Goal: Task Accomplishment & Management: Complete application form

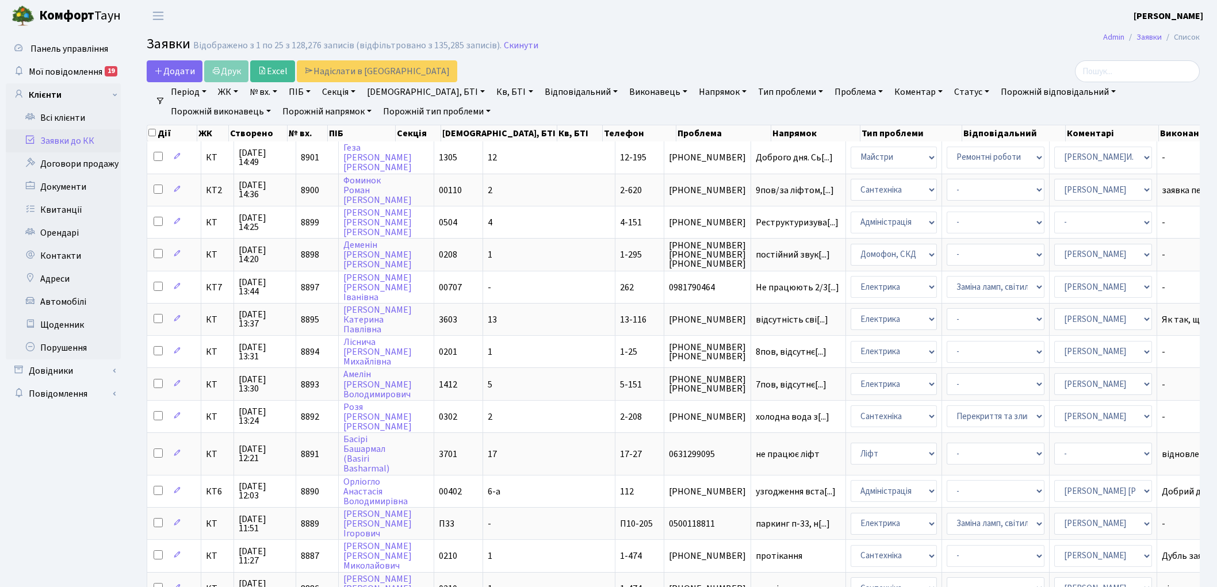
select select "25"
click at [178, 73] on span "Додати" at bounding box center [174, 71] width 41 height 13
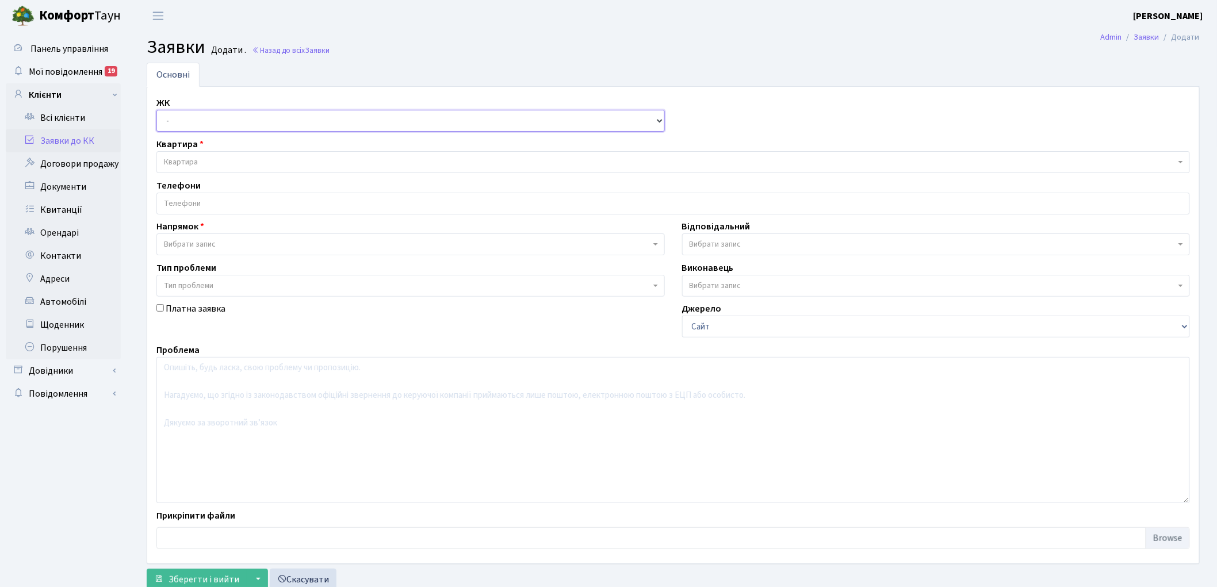
click at [182, 121] on select "- КТ, вул. Регенераторна, 4 КТ2, просп. Соборності, 17 КТ3, вул. Березнева, 16 …" at bounding box center [410, 121] width 509 height 22
select select "271"
click at [156, 110] on select "- КТ, вул. Регенераторна, 4 КТ2, просп. Соборності, 17 КТ3, вул. Березнева, 16 …" at bounding box center [410, 121] width 509 height 22
select select
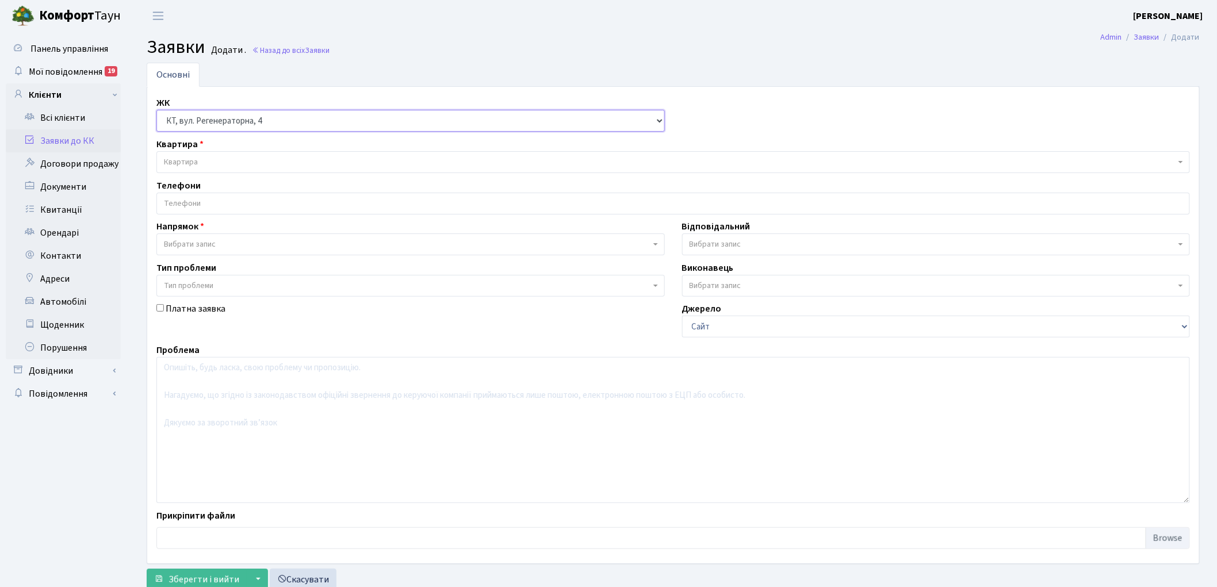
click at [207, 124] on select "- КТ, вул. Регенераторна, 4 КТ2, просп. Соборності, 17 КТ3, вул. Березнева, 16 …" at bounding box center [410, 121] width 509 height 22
select select "295"
click at [156, 110] on select "- КТ, вул. Регенераторна, 4 КТ2, просп. Соборності, 17 КТ3, вул. Березнева, 16 …" at bounding box center [410, 121] width 509 height 22
select select
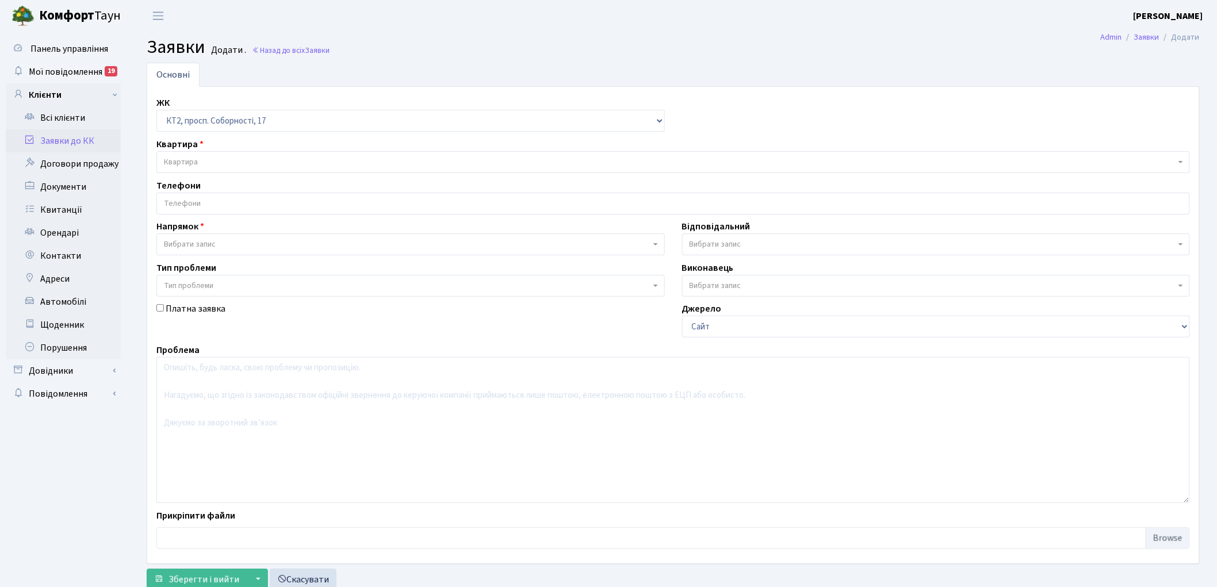
click at [246, 153] on span "Квартира" at bounding box center [673, 162] width 1034 height 22
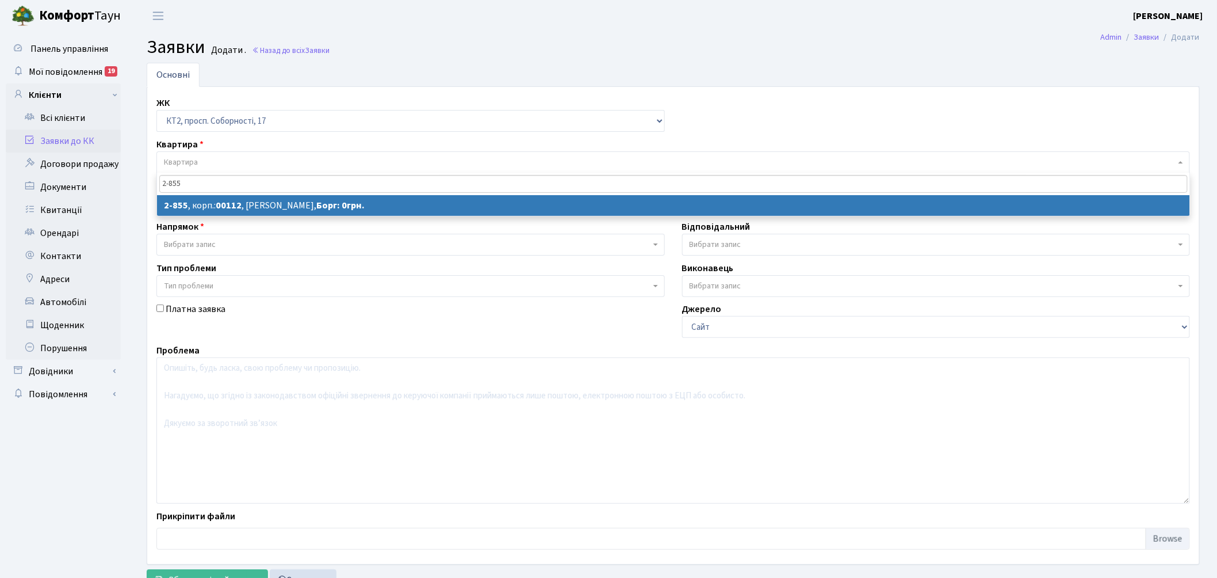
type input "2-855"
select select
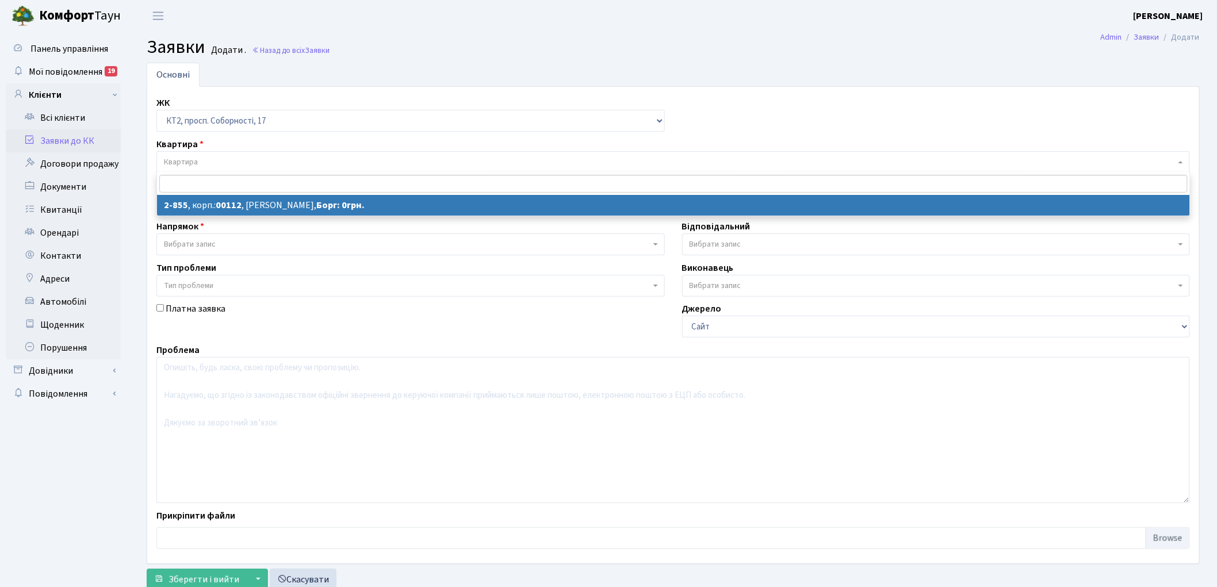
select select "15911"
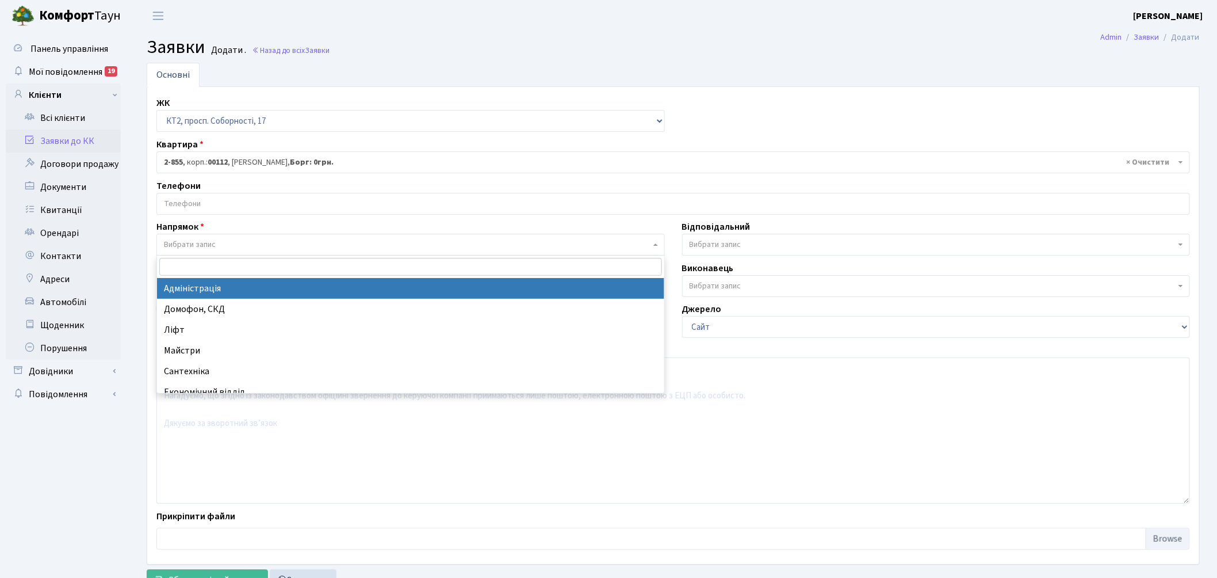
click at [213, 242] on span "Вибрати запис" at bounding box center [190, 245] width 52 height 12
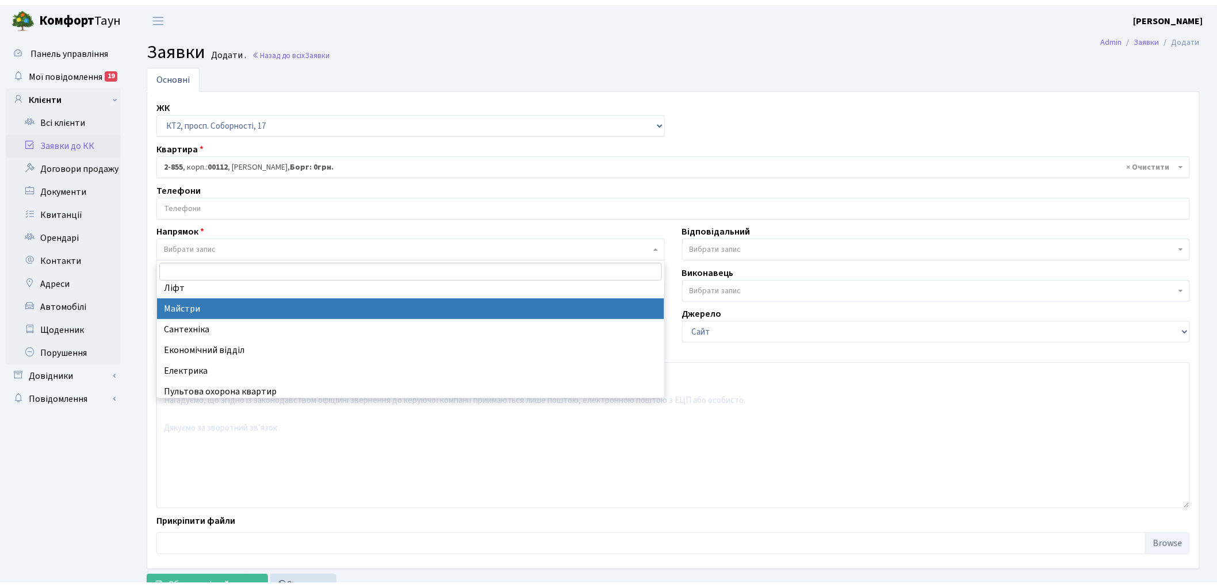
scroll to position [64, 0]
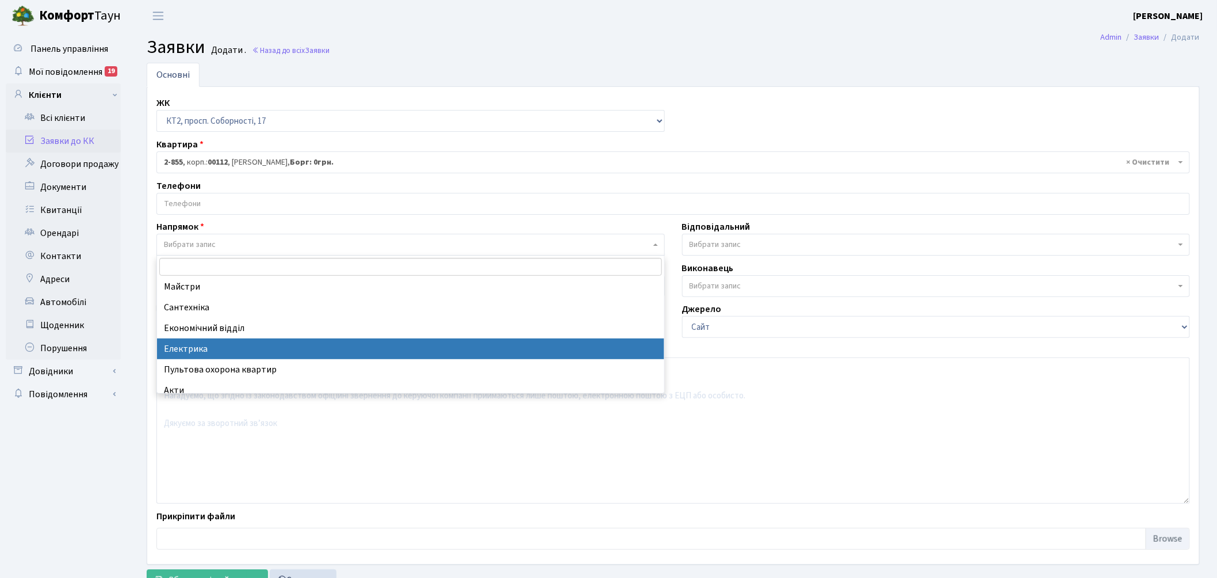
select select "3"
select select
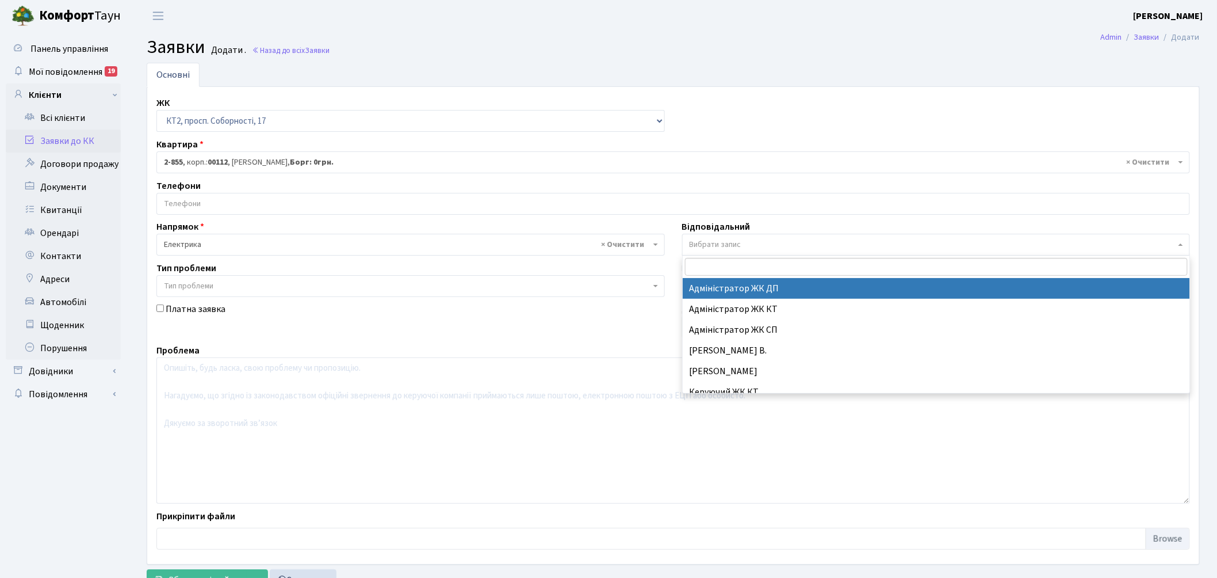
click at [732, 240] on span "Вибрати запис" at bounding box center [716, 245] width 52 height 12
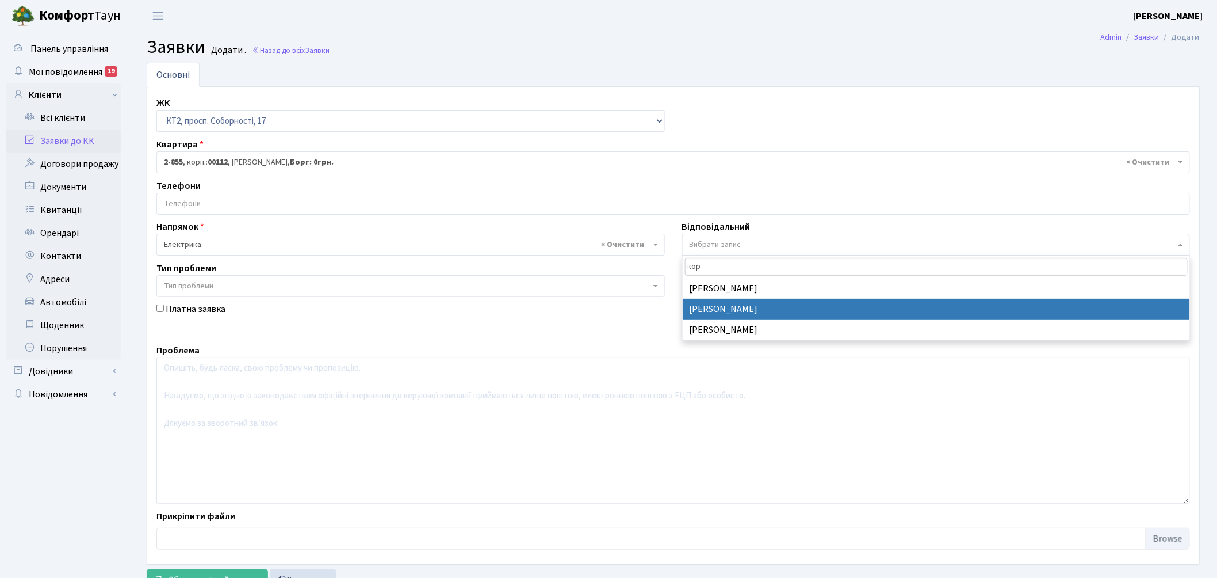
type input "кор"
drag, startPoint x: 729, startPoint y: 307, endPoint x: 635, endPoint y: 395, distance: 128.6
select select "22"
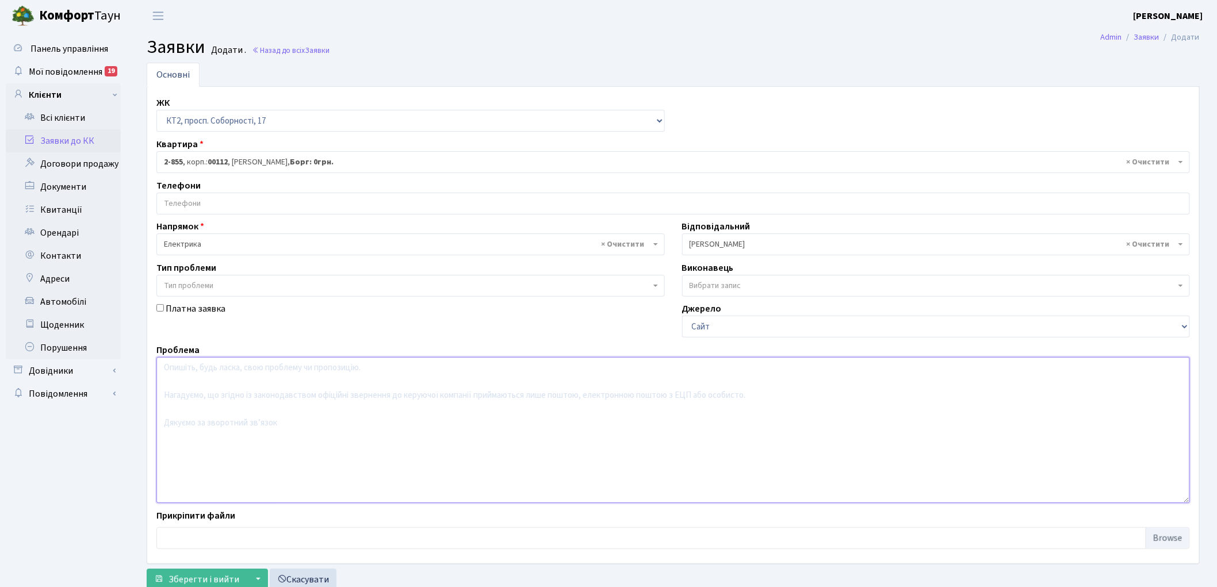
click at [272, 413] on textarea at bounding box center [673, 430] width 1034 height 146
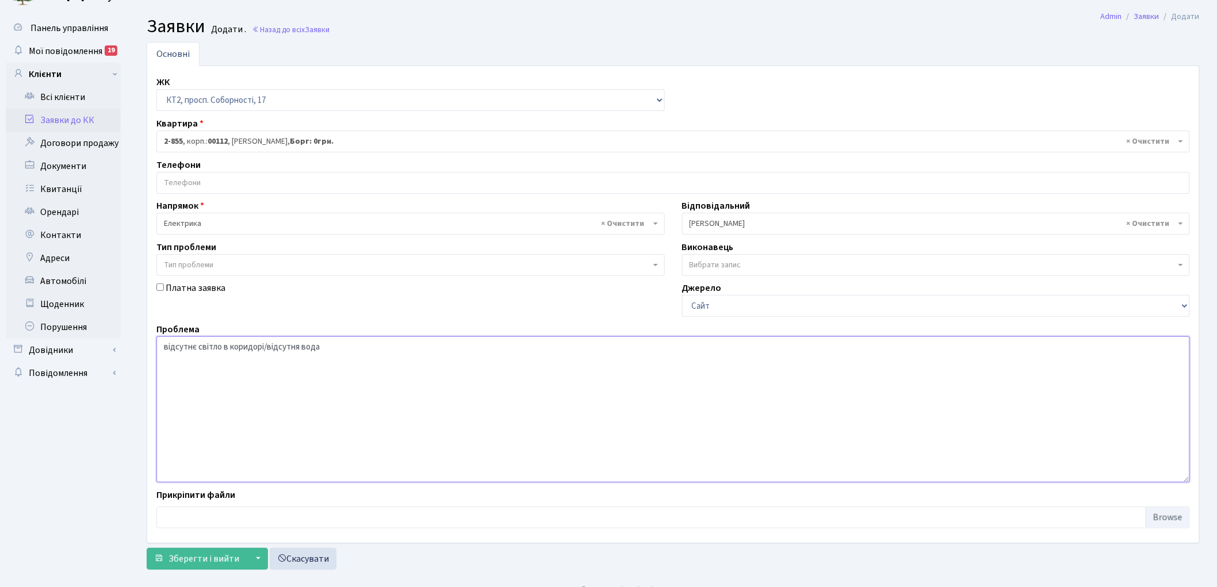
scroll to position [38, 0]
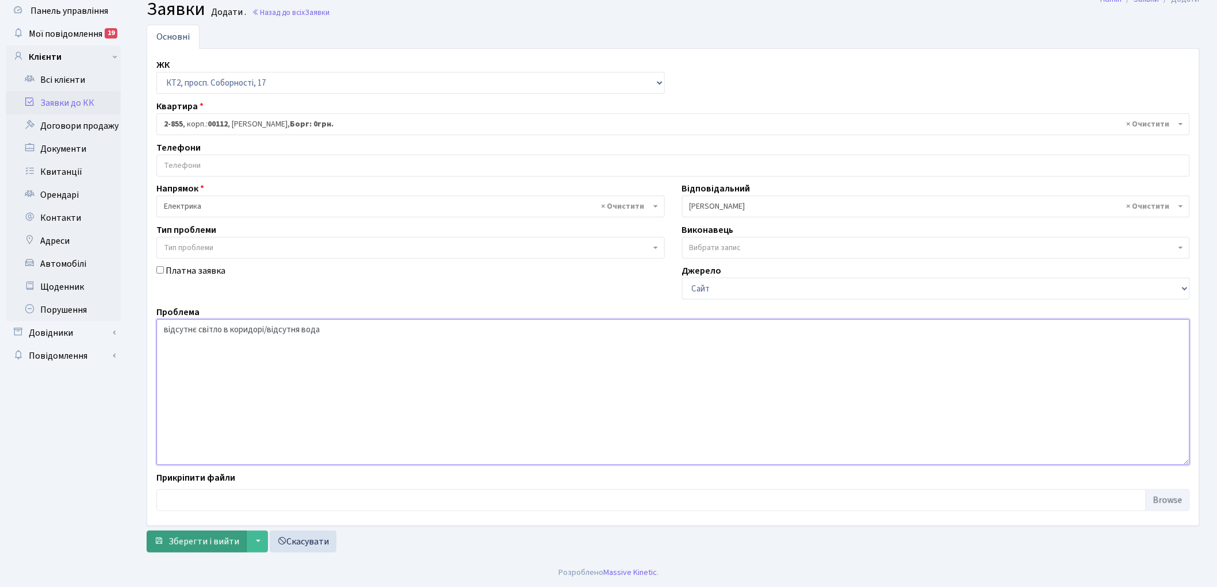
type textarea "відсутнє світло в коридорі/відсутня вода"
click at [196, 537] on span "Зберегти і вийти" at bounding box center [204, 542] width 71 height 13
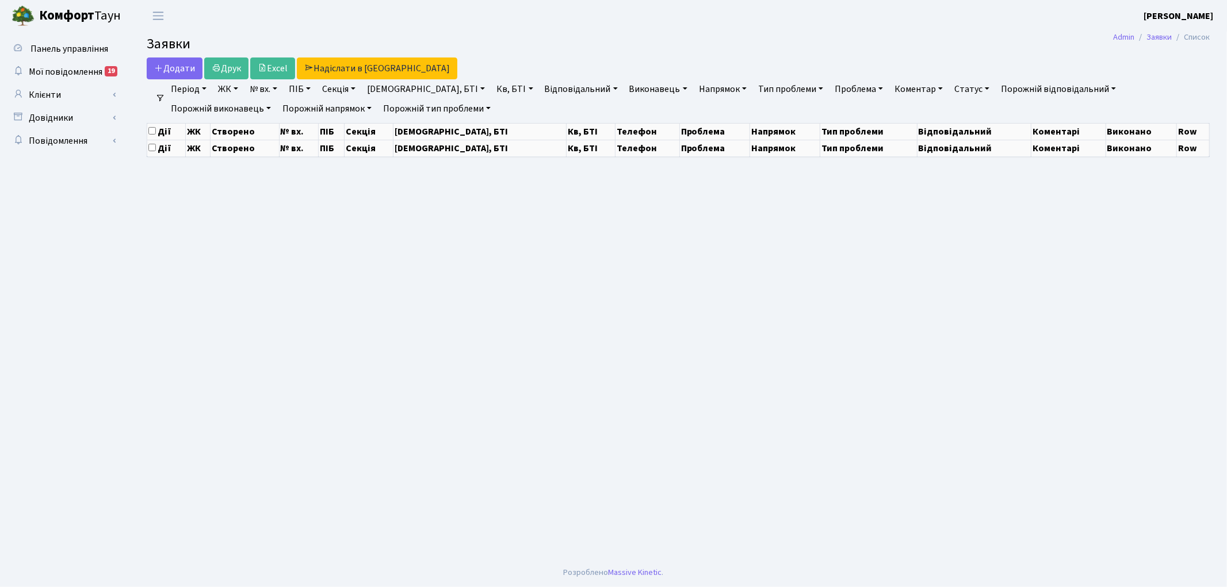
select select "25"
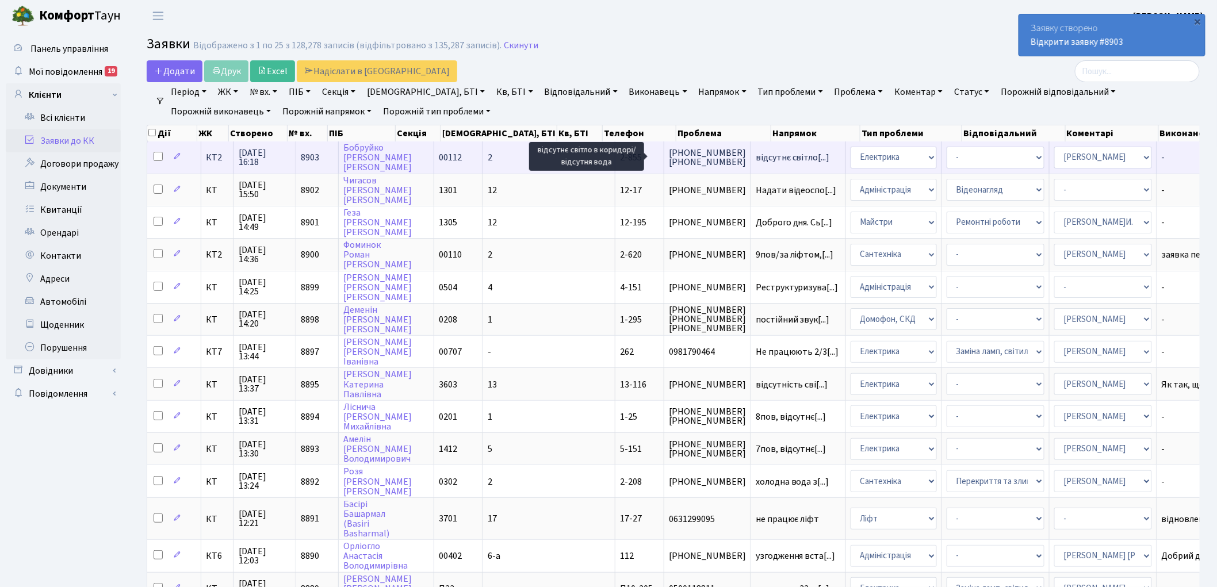
click at [756, 157] on span "відсутнє світло[...]" at bounding box center [793, 157] width 74 height 13
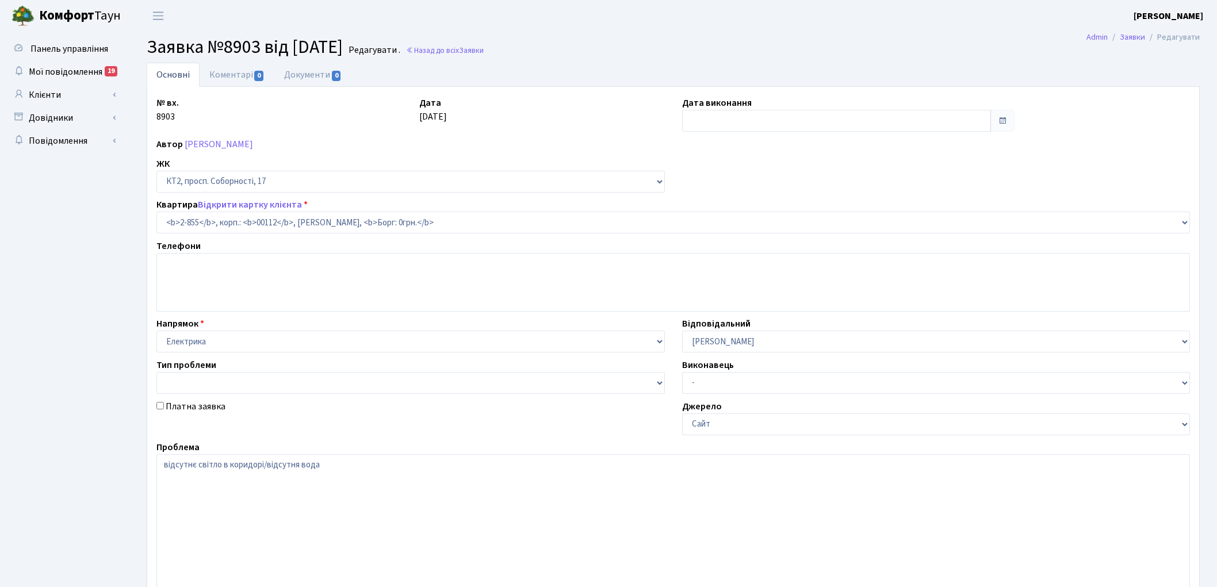
select select "15911"
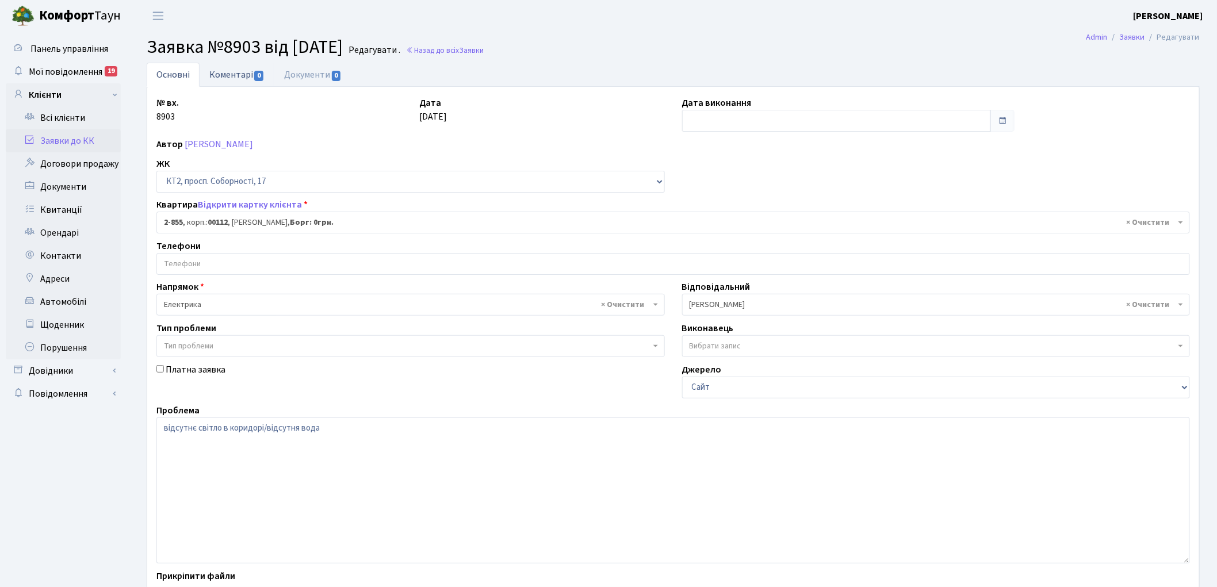
click at [221, 79] on link "Коментарі 0" at bounding box center [237, 75] width 75 height 24
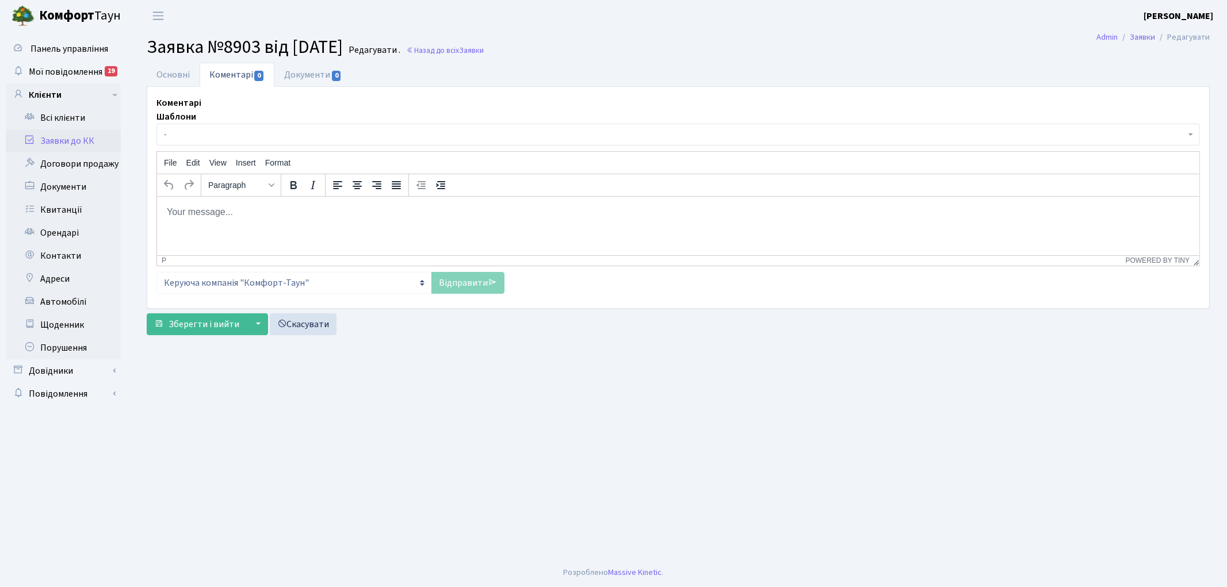
click at [200, 227] on html at bounding box center [677, 211] width 1043 height 31
click at [452, 287] on link "Відправити" at bounding box center [468, 283] width 73 height 22
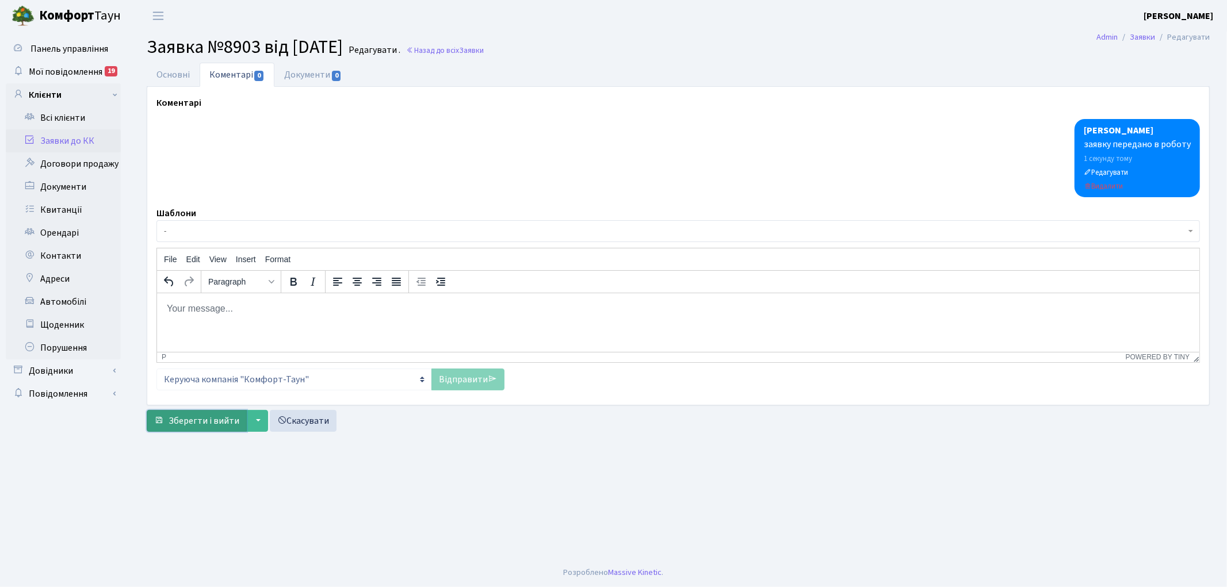
click at [199, 415] on span "Зберегти і вийти" at bounding box center [204, 421] width 71 height 13
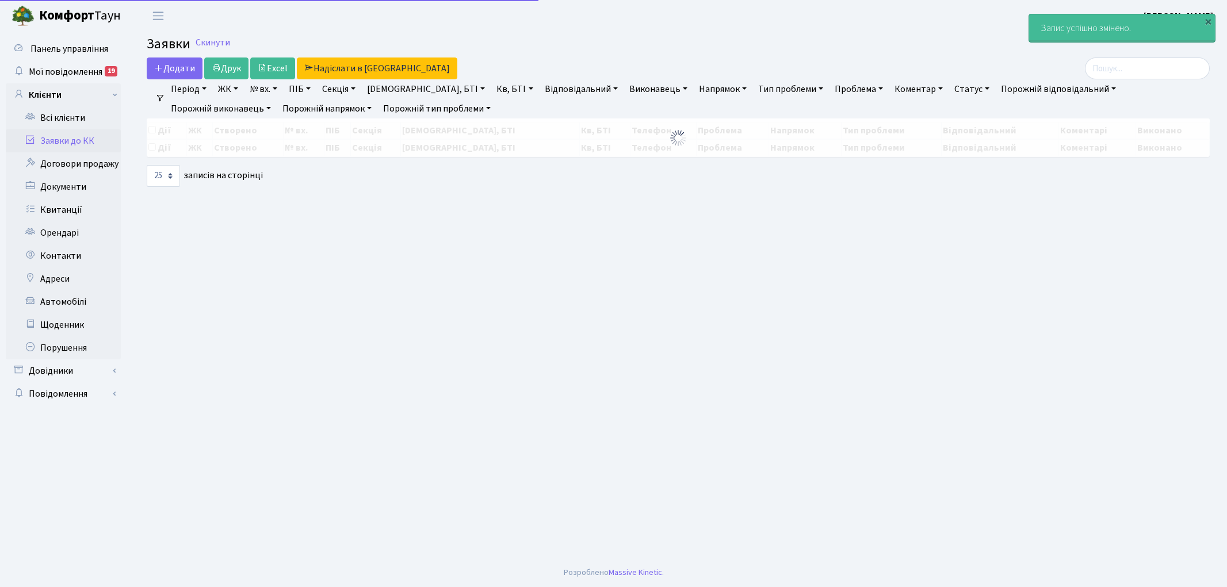
select select "25"
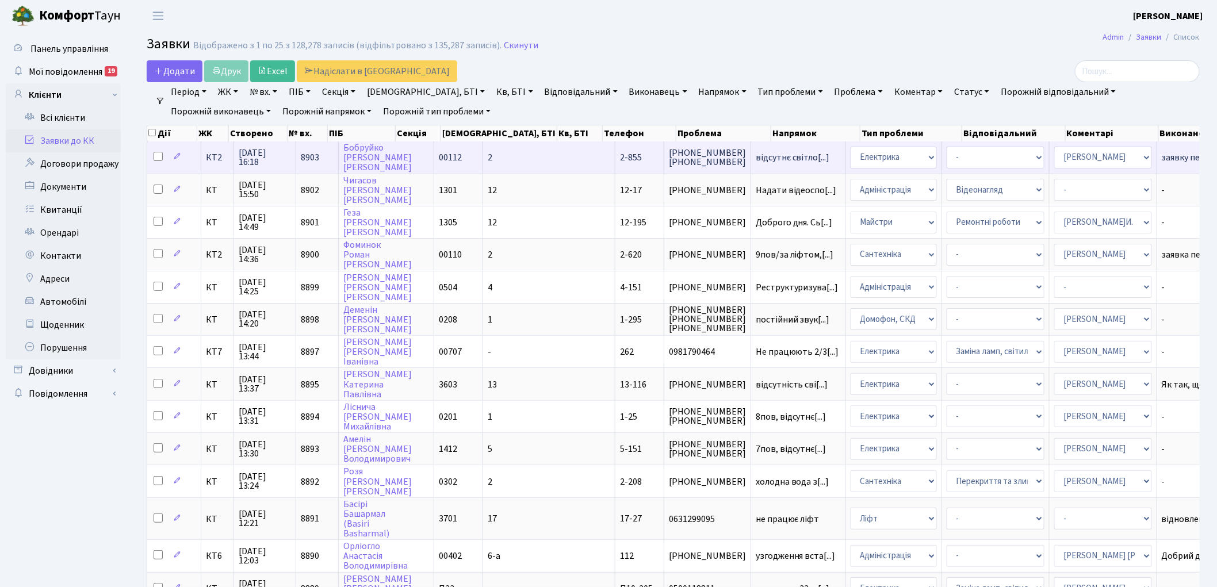
click at [309, 159] on span "8903" at bounding box center [310, 157] width 18 height 13
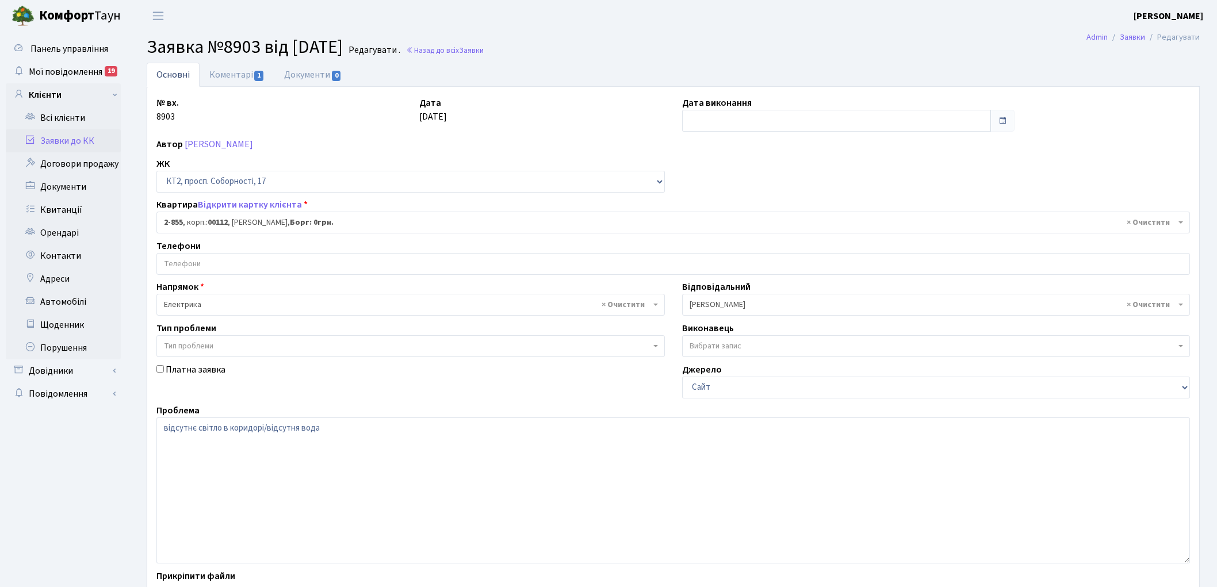
select select "15911"
click at [484, 54] on span "Заявки" at bounding box center [471, 50] width 25 height 11
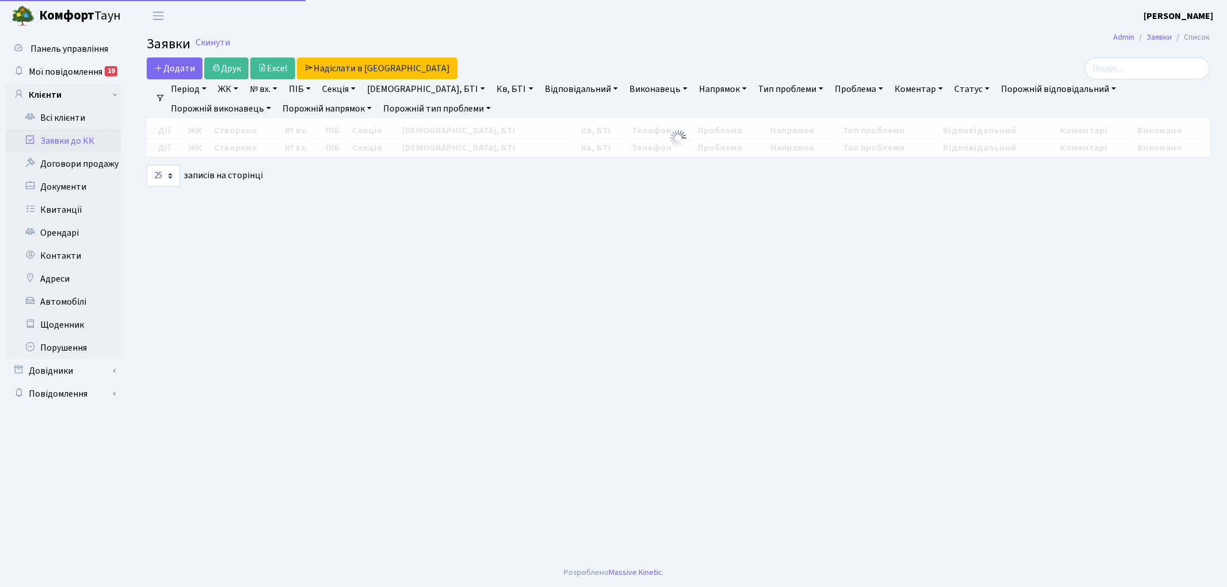
select select "25"
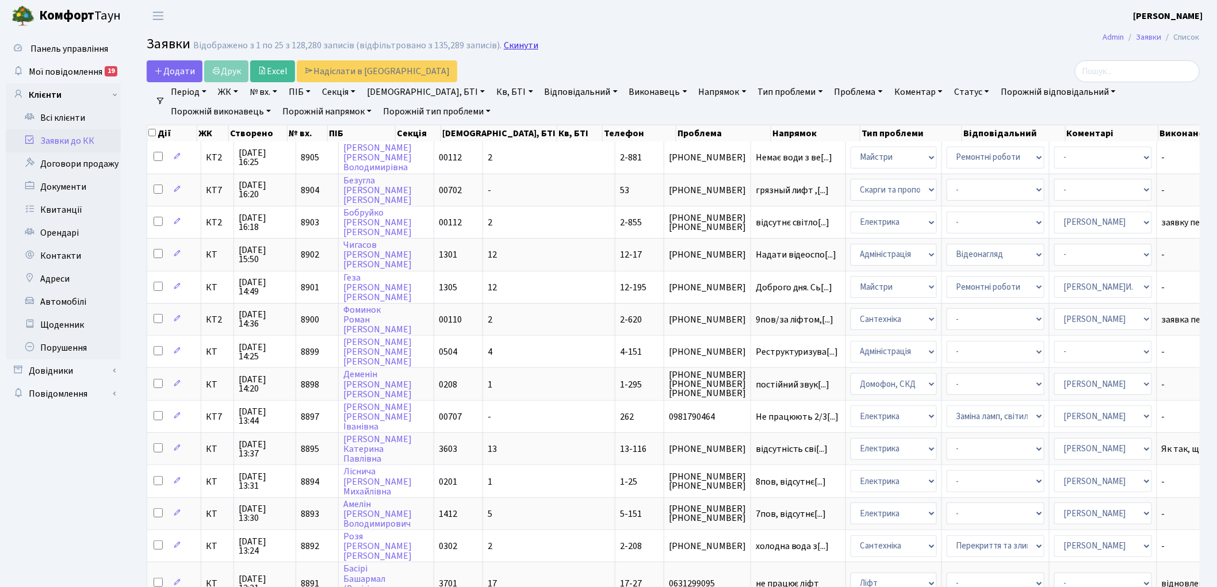
click at [512, 46] on link "Скинути" at bounding box center [521, 45] width 35 height 11
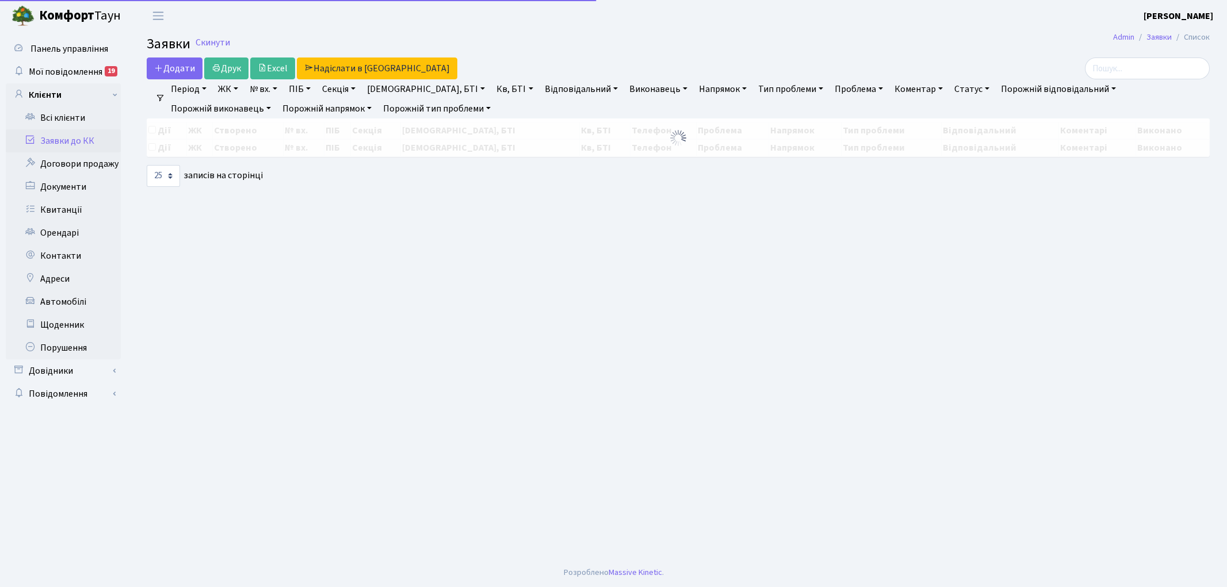
select select "25"
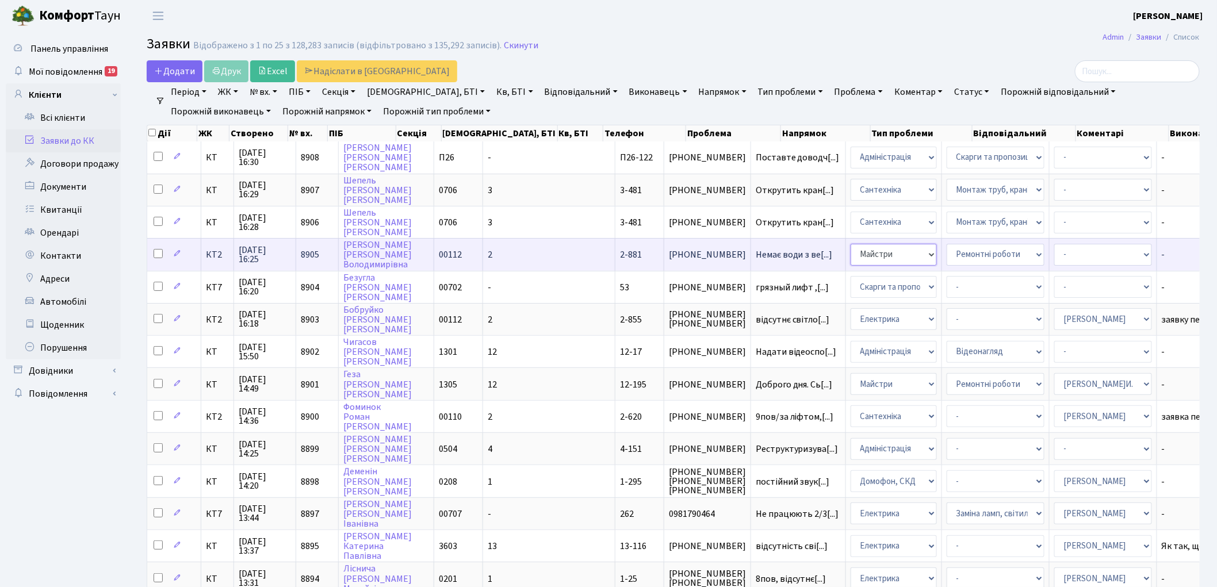
click at [851, 255] on select "- Адміністрація Домофон, СКД Ліфт Майстри Сантехніка Економічний відділ Електри…" at bounding box center [894, 255] width 86 height 22
select select "2"
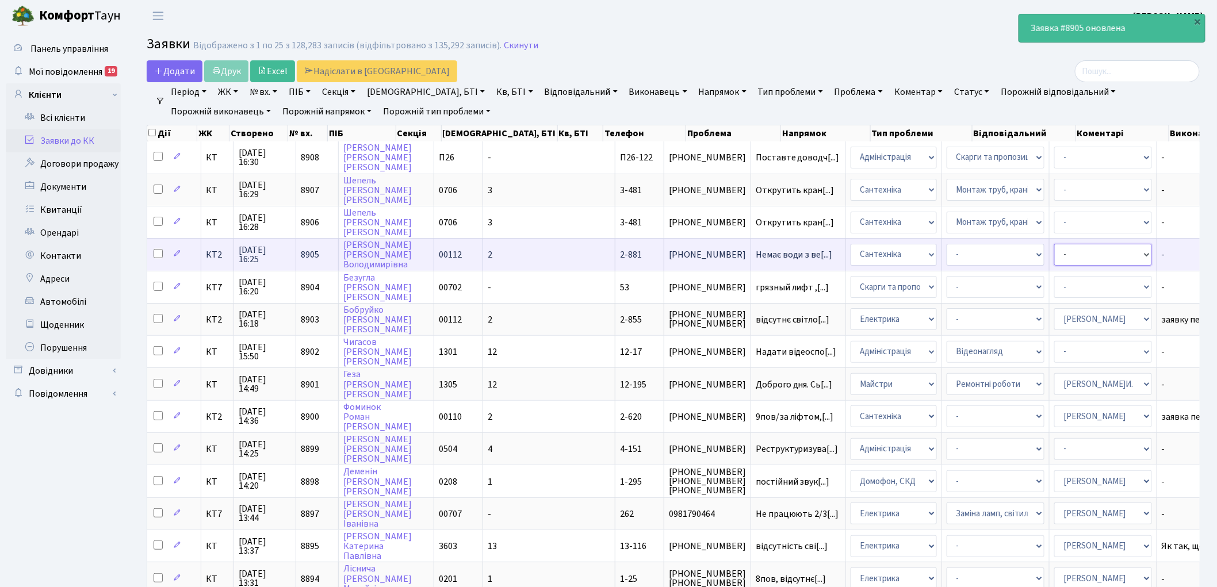
click at [1055, 252] on select "- Адміністратор ЖК ДП Адміністратор ЖК КТ Адміністратор ЖК СП Вижул В. В. Горді…" at bounding box center [1104, 255] width 98 height 22
select select "67"
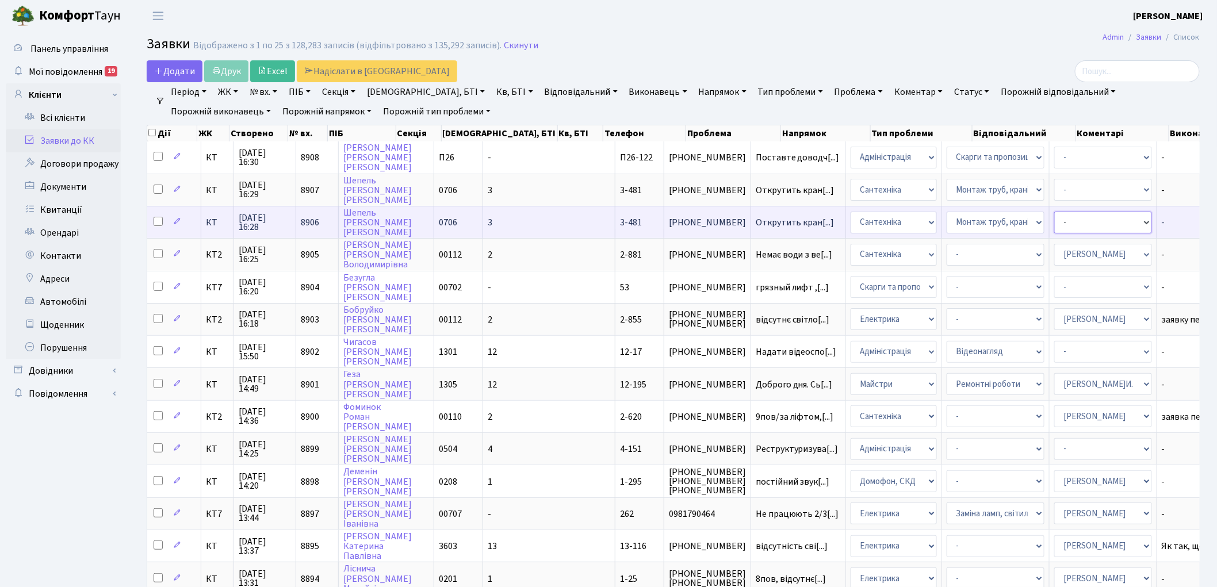
click at [1055, 226] on select "- Адміністратор ЖК ДП Адміністратор ЖК КТ Адміністратор ЖК СП Вижул В. В. Горді…" at bounding box center [1104, 223] width 98 height 22
select select "67"
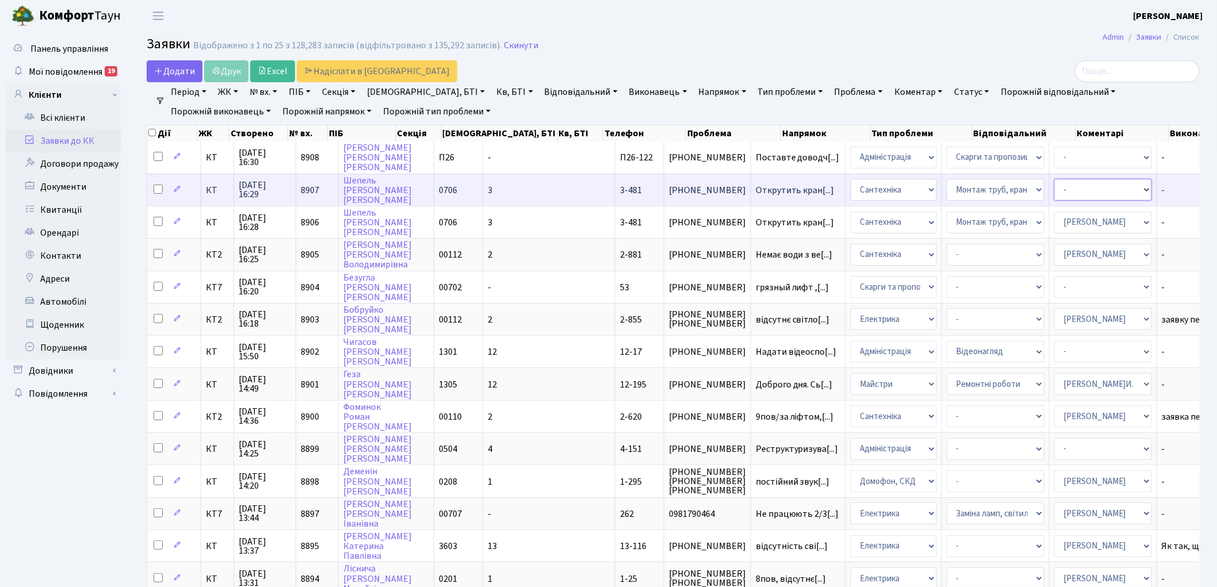
click at [1055, 190] on select "- Адміністратор ЖК ДП Адміністратор ЖК КТ Адміністратор ЖК СП Вижул В. В. Горді…" at bounding box center [1104, 190] width 98 height 22
select select "67"
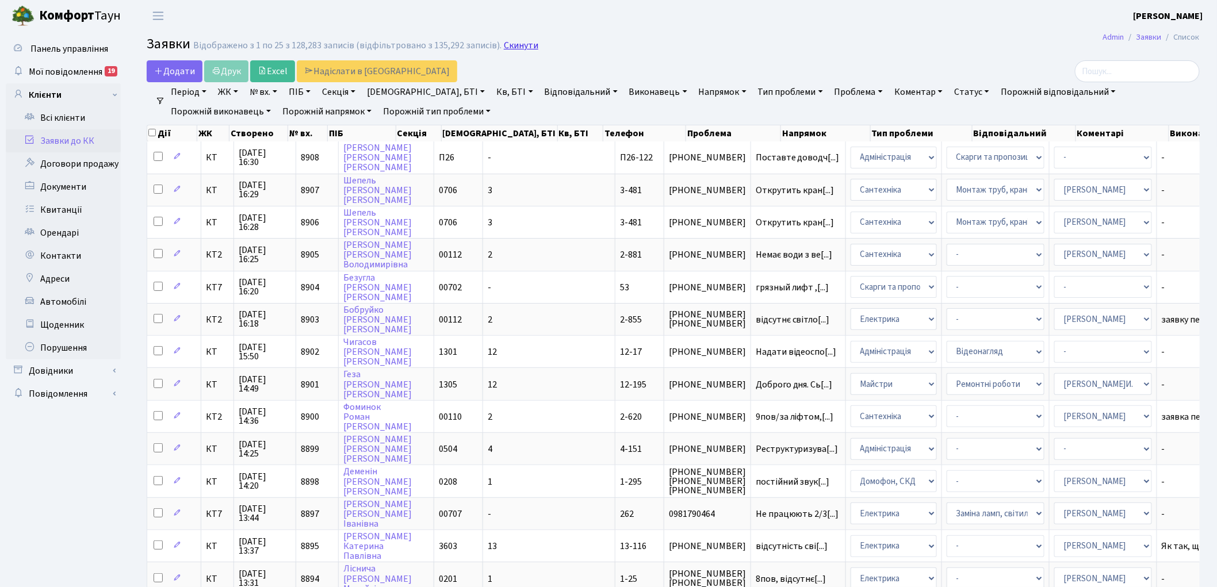
click at [516, 49] on link "Скинути" at bounding box center [521, 45] width 35 height 11
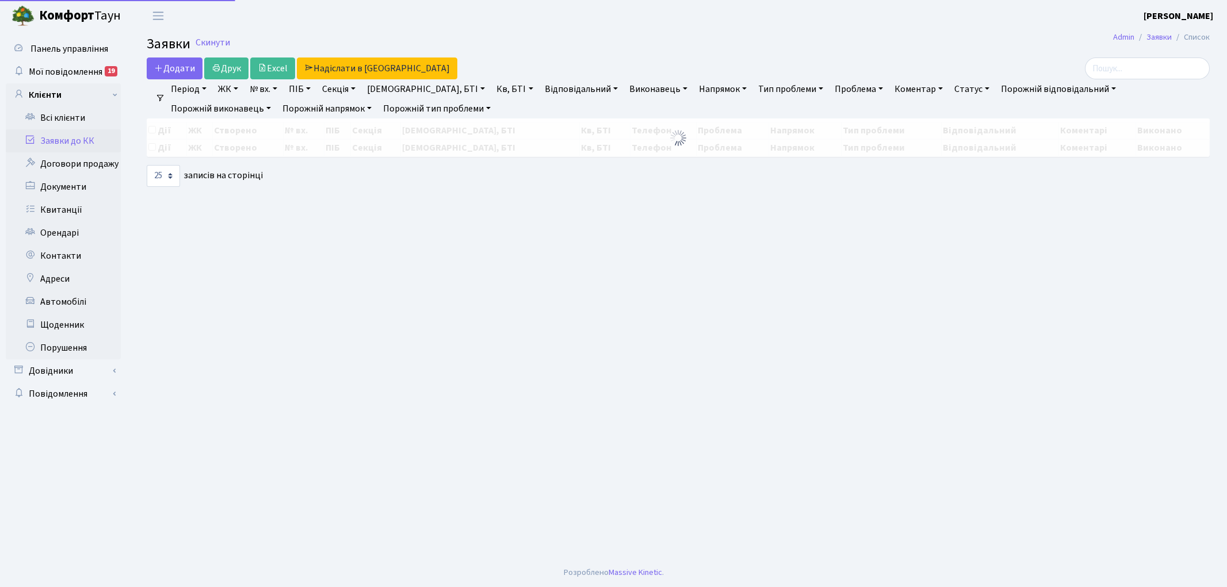
select select "25"
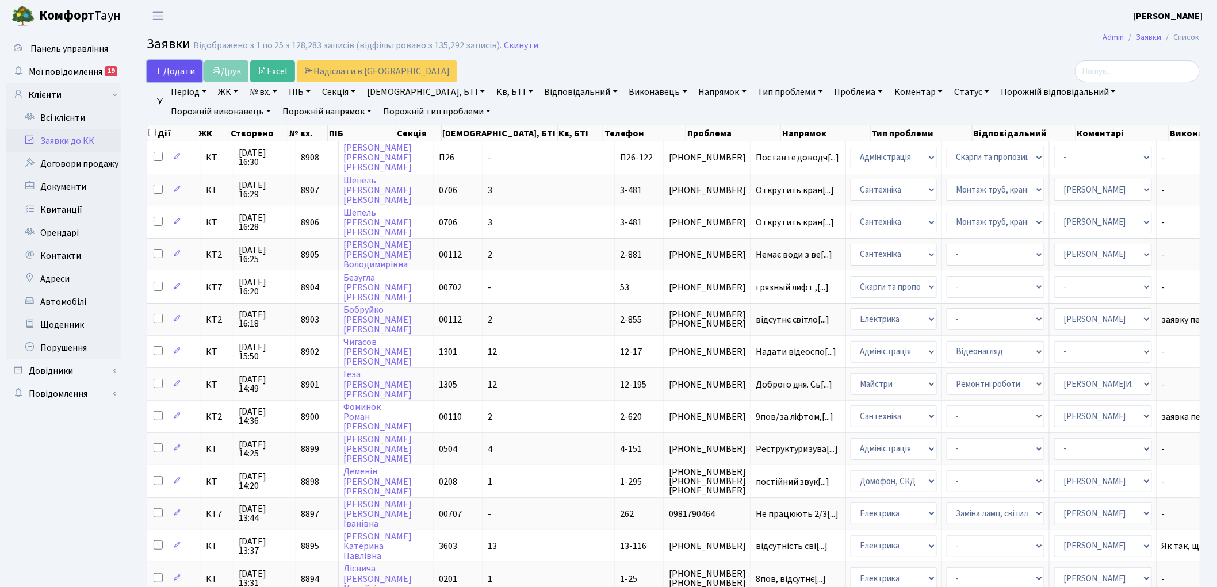
click at [166, 75] on span "Додати" at bounding box center [174, 71] width 41 height 13
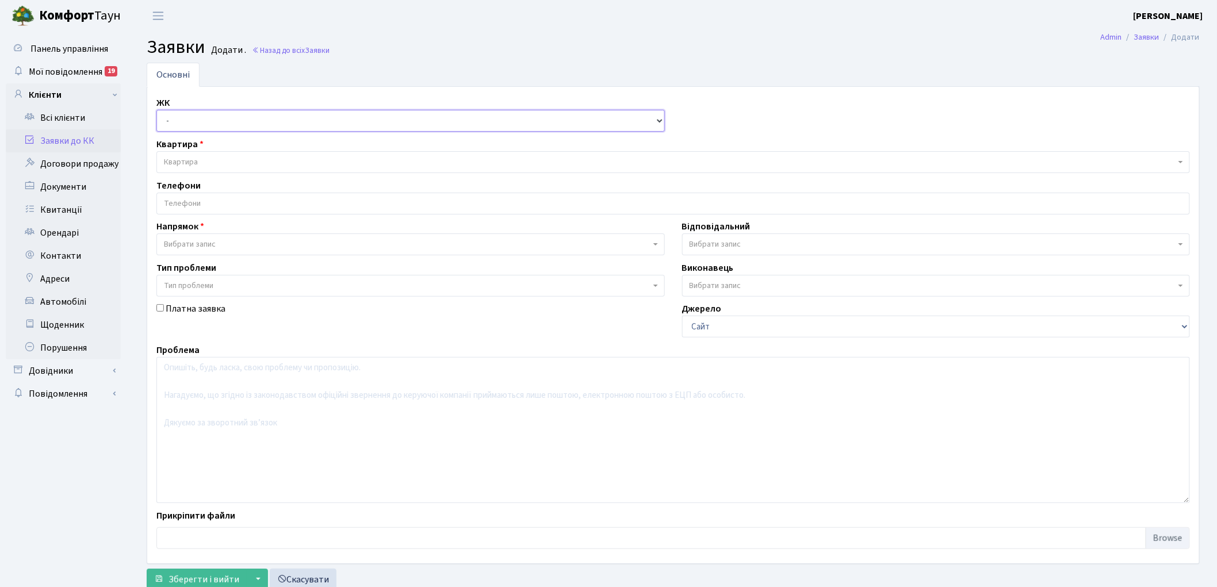
click at [177, 121] on select "- КТ, вул. Регенераторна, 4 КТ2, просп. Соборності, 17 КТ3, вул. Березнева, 16 …" at bounding box center [410, 121] width 509 height 22
select select "271"
click at [156, 110] on select "- КТ, вул. Регенераторна, 4 КТ2, просп. Соборності, 17 КТ3, вул. Березнева, 16 …" at bounding box center [410, 121] width 509 height 22
select select
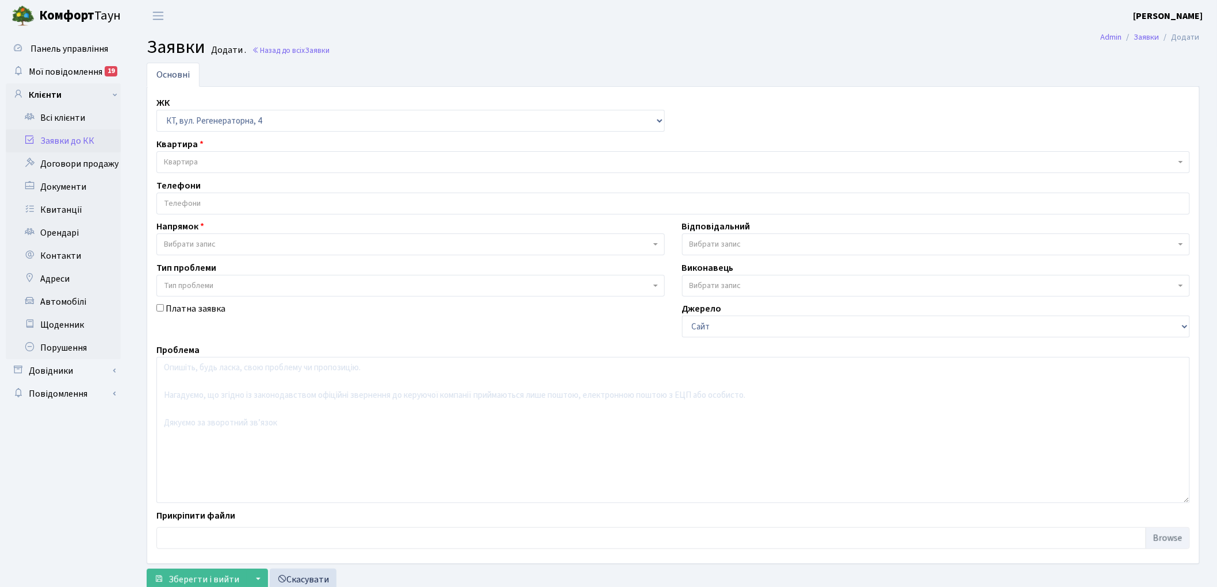
click at [192, 159] on span "Квартира" at bounding box center [181, 162] width 34 height 12
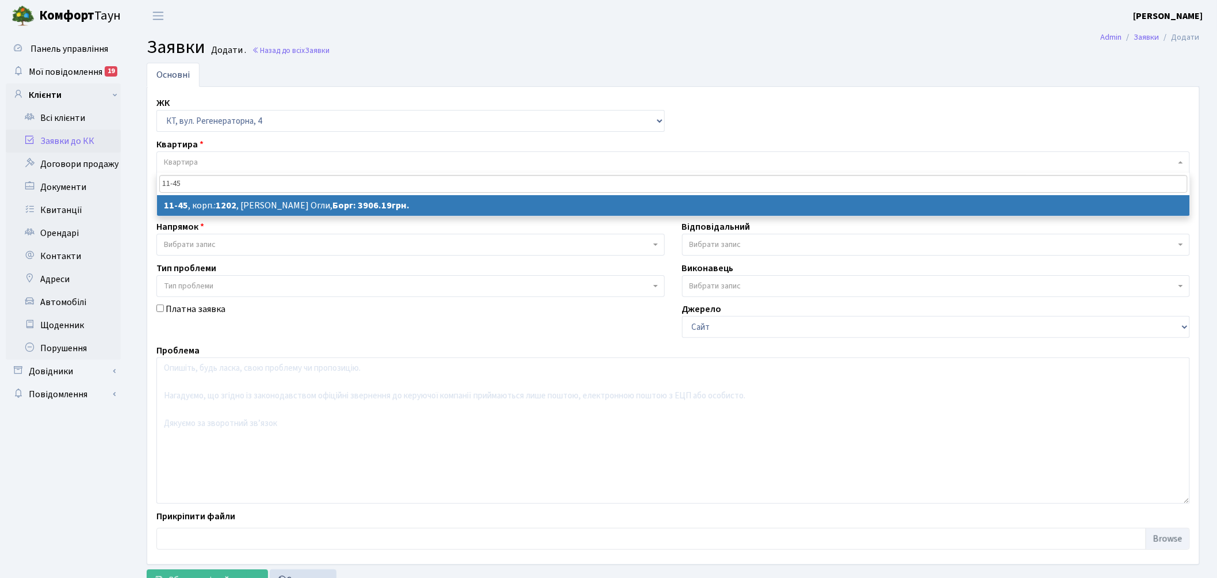
type input "11-45"
select select
select select "7084"
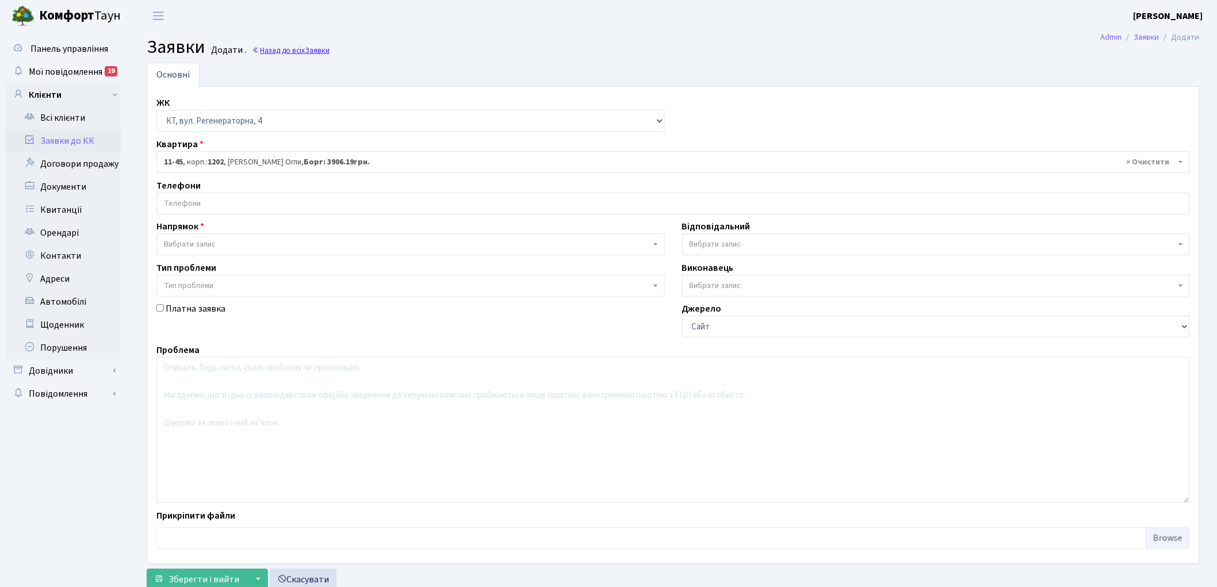
click at [301, 47] on link "Назад до всіх Заявки" at bounding box center [291, 50] width 78 height 11
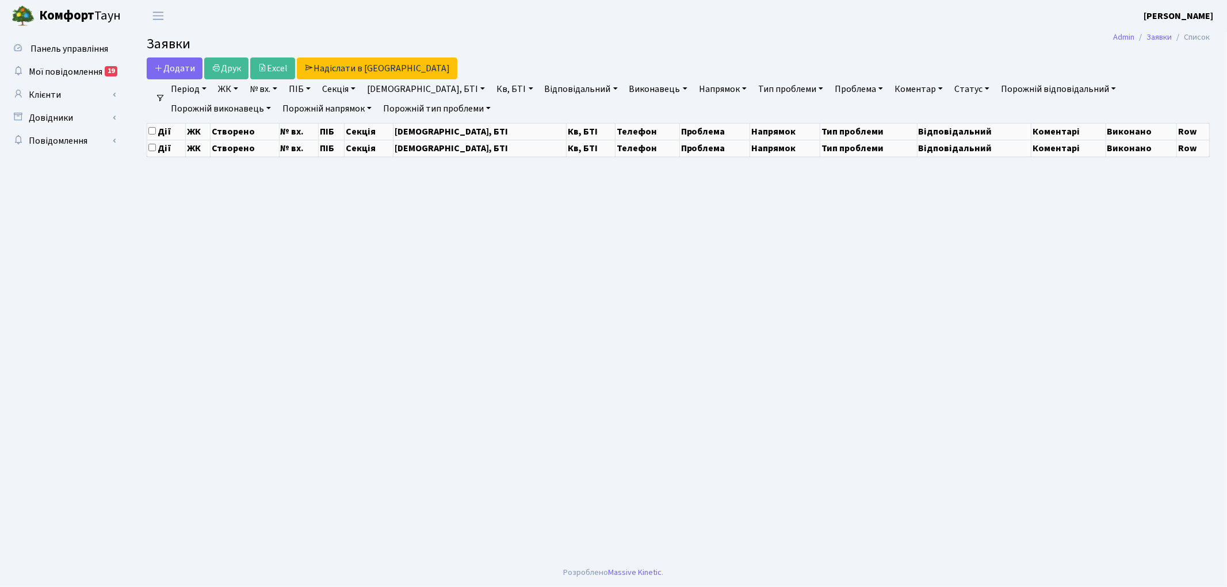
select select "25"
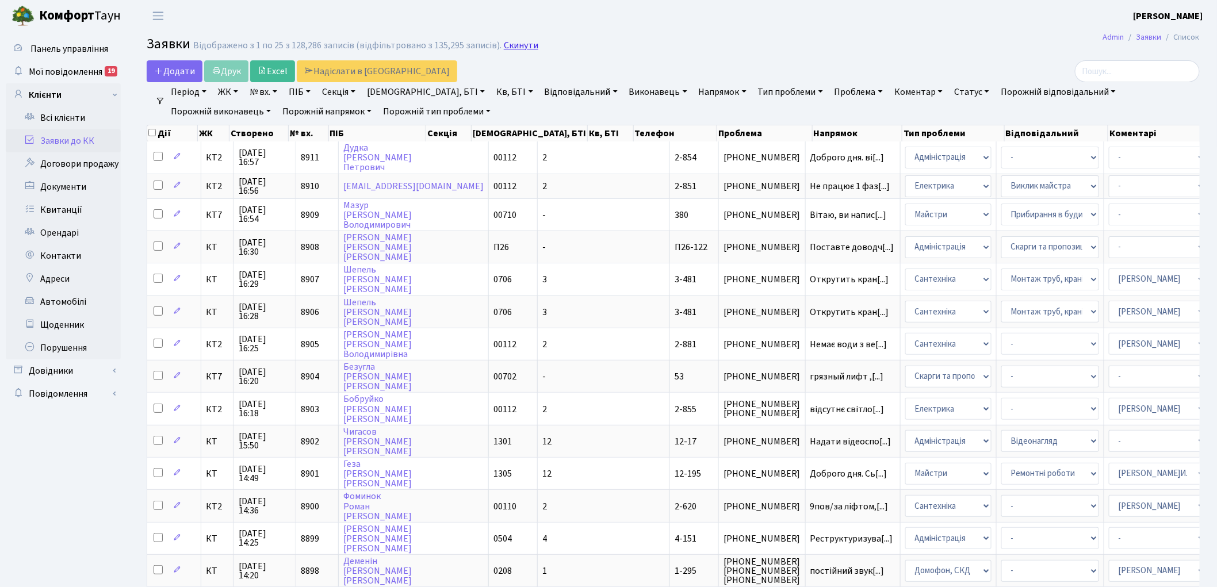
click at [507, 44] on link "Скинути" at bounding box center [521, 45] width 35 height 11
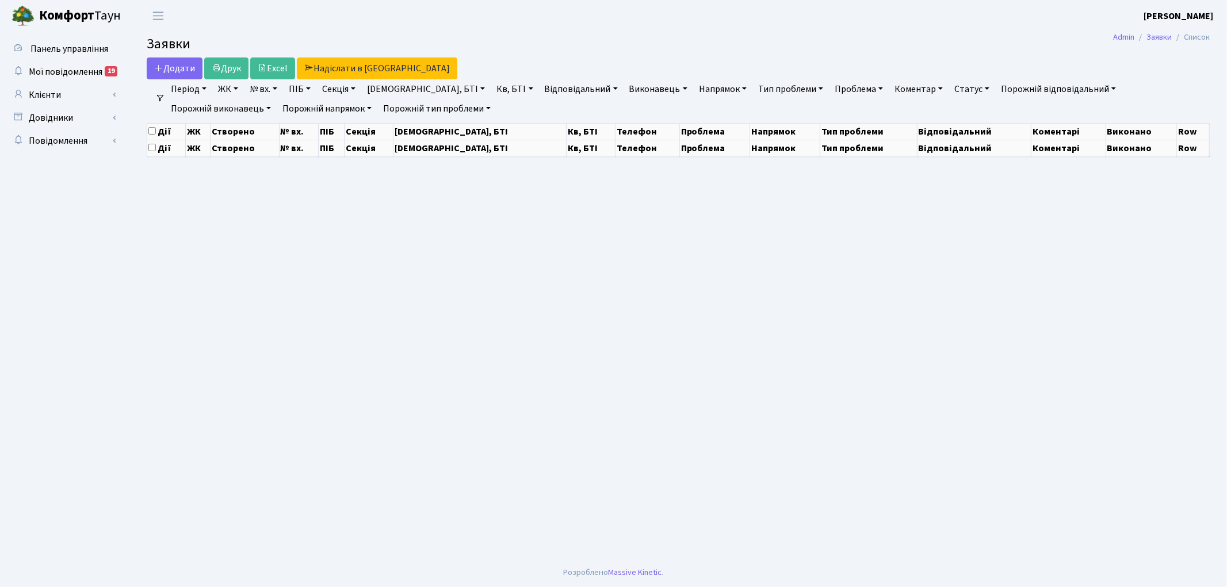
select select "25"
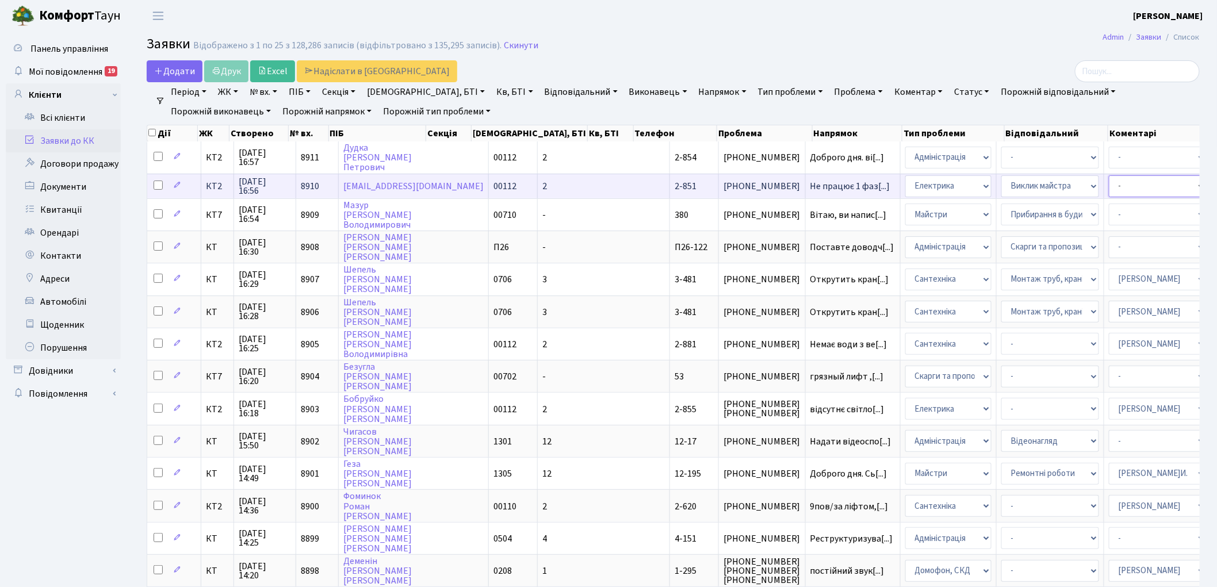
click at [1109, 185] on select "- Адміністратор ЖК ДП Адміністратор ЖК КТ Адміністратор ЖК СП Вижул В. В. Горді…" at bounding box center [1158, 186] width 98 height 22
select select "22"
click at [173, 75] on span "Додати" at bounding box center [174, 71] width 41 height 13
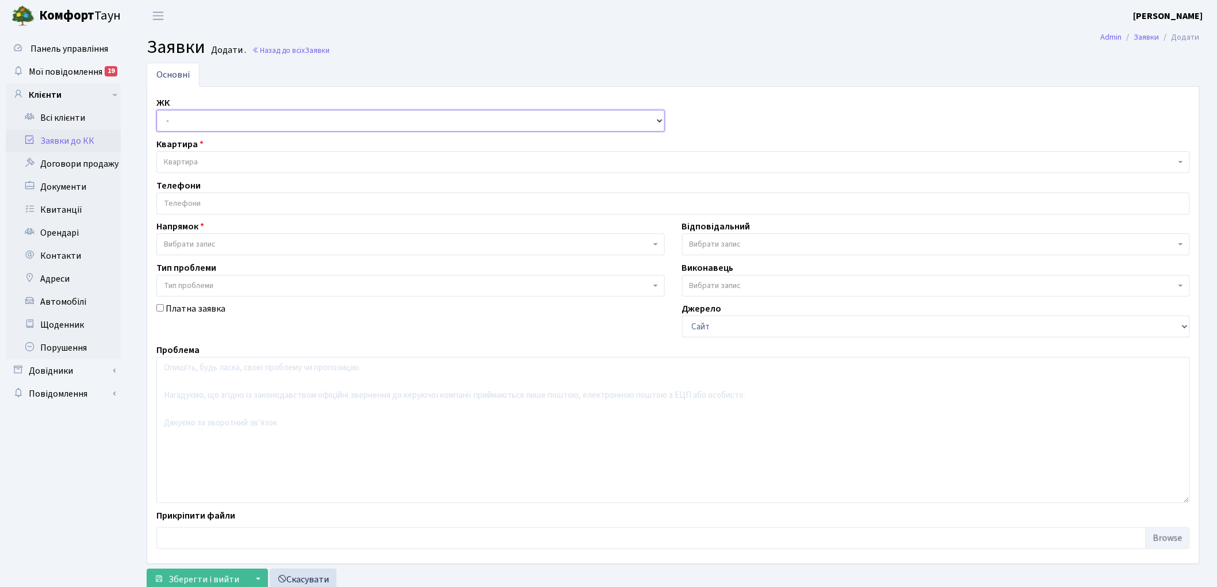
click at [186, 121] on select "- КТ, вул. Регенераторна, 4 КТ2, просп. [STREET_ADDRESS] [STREET_ADDRESS] [PERS…" at bounding box center [410, 121] width 509 height 22
select select "271"
click at [156, 110] on select "- КТ, вул. Регенераторна, 4 КТ2, просп. [STREET_ADDRESS] [STREET_ADDRESS] [PERS…" at bounding box center [410, 121] width 509 height 22
select select
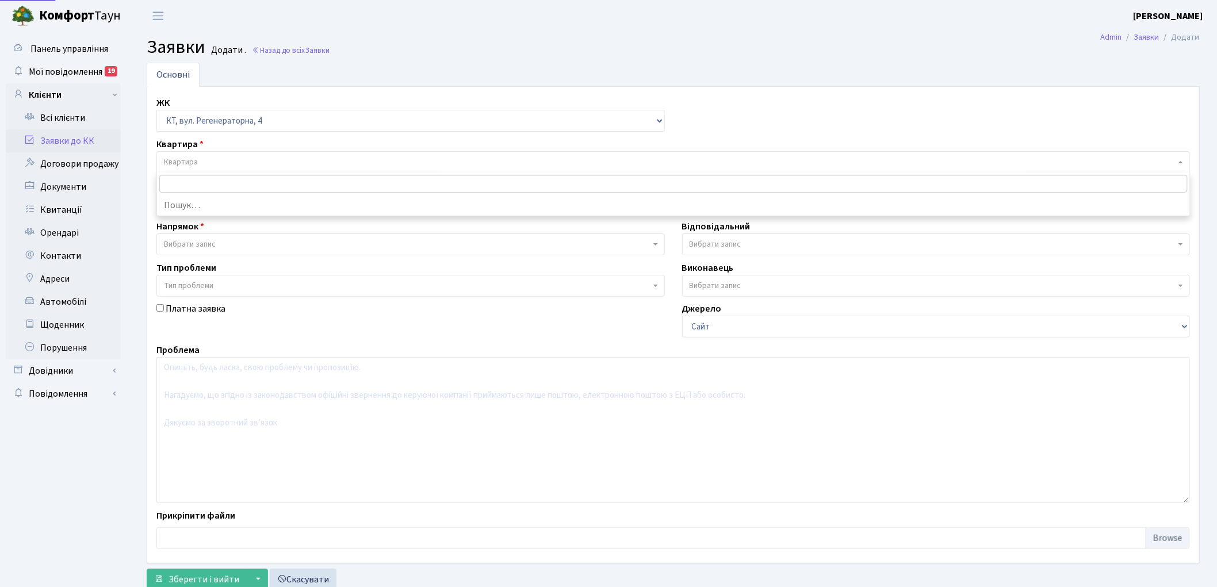
click at [203, 163] on span "Квартира" at bounding box center [670, 162] width 1012 height 12
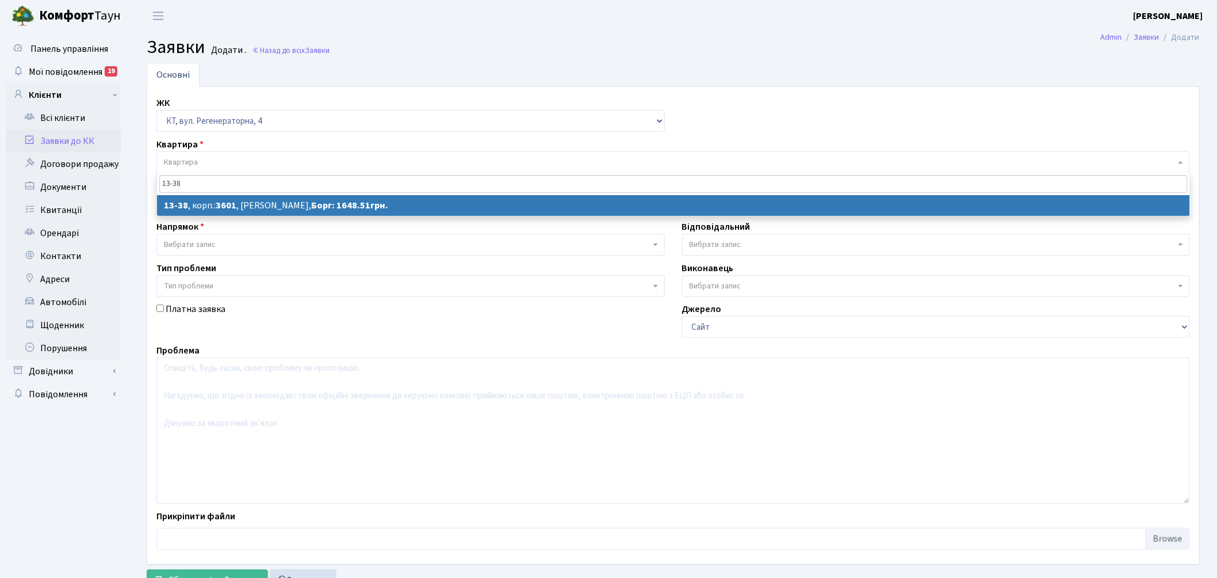
type input "13-38"
select select
select select "7684"
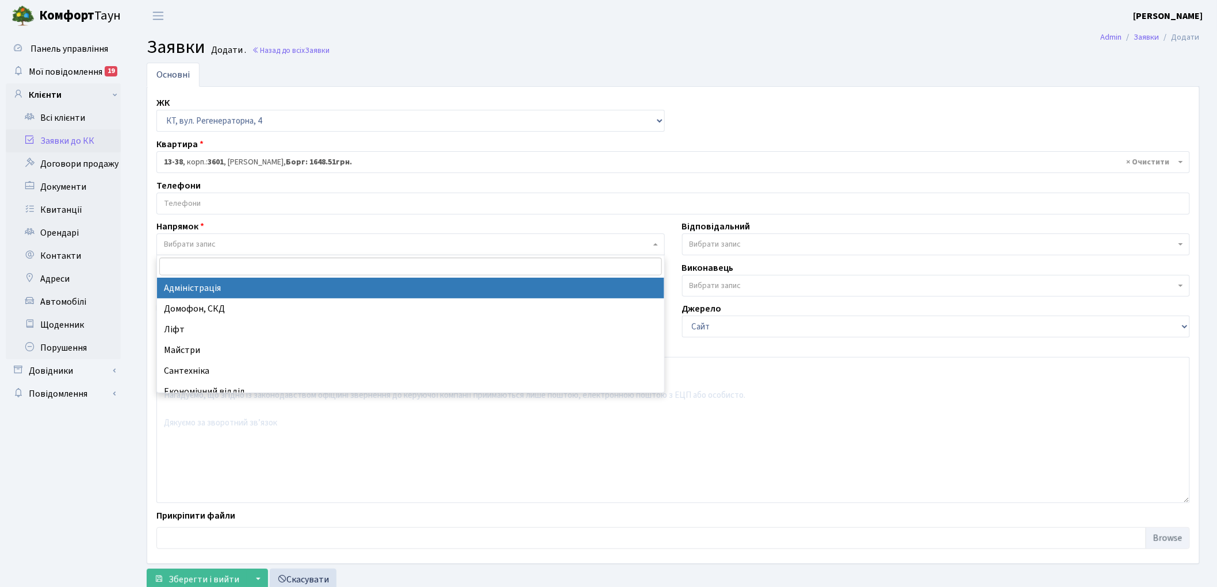
click at [208, 245] on span "Вибрати запис" at bounding box center [190, 245] width 52 height 12
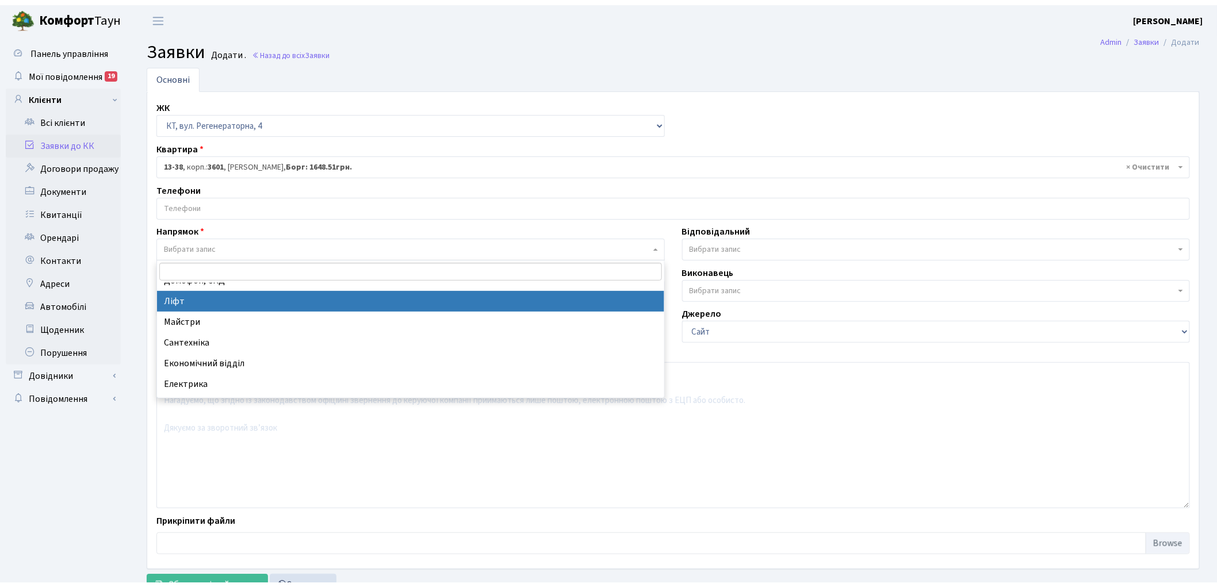
scroll to position [64, 0]
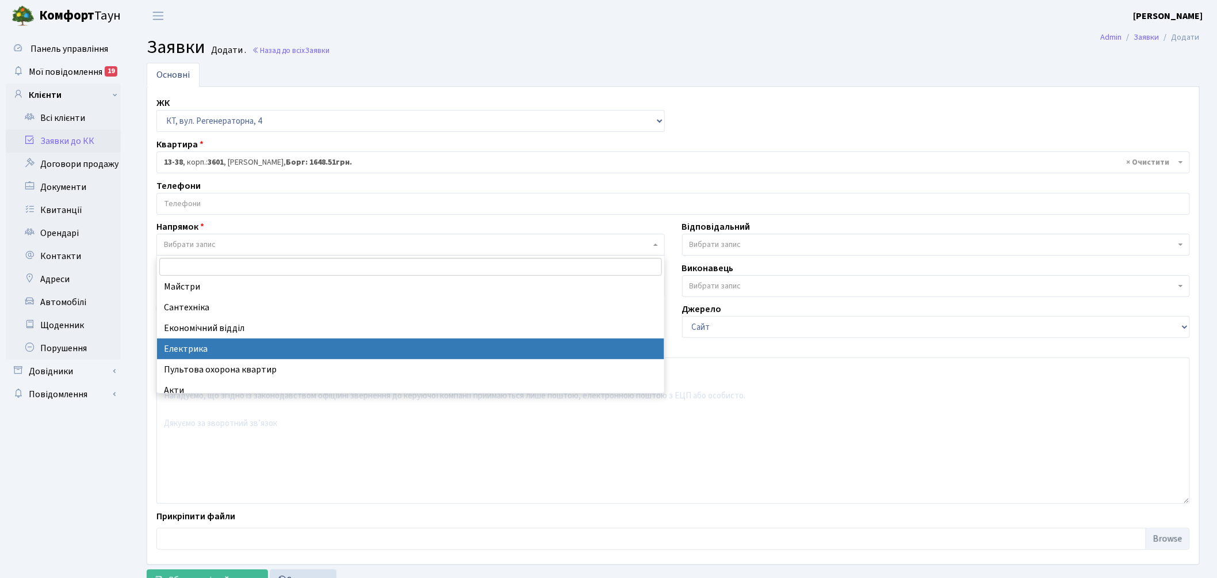
select select "3"
select select
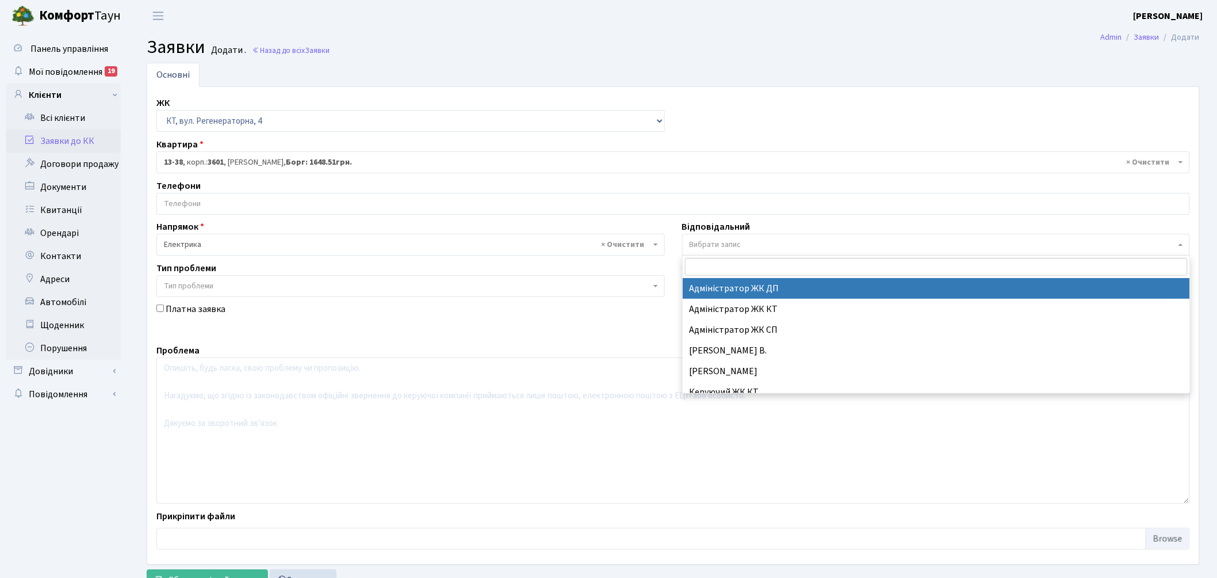
click at [733, 242] on span "Вибрати запис" at bounding box center [716, 245] width 52 height 12
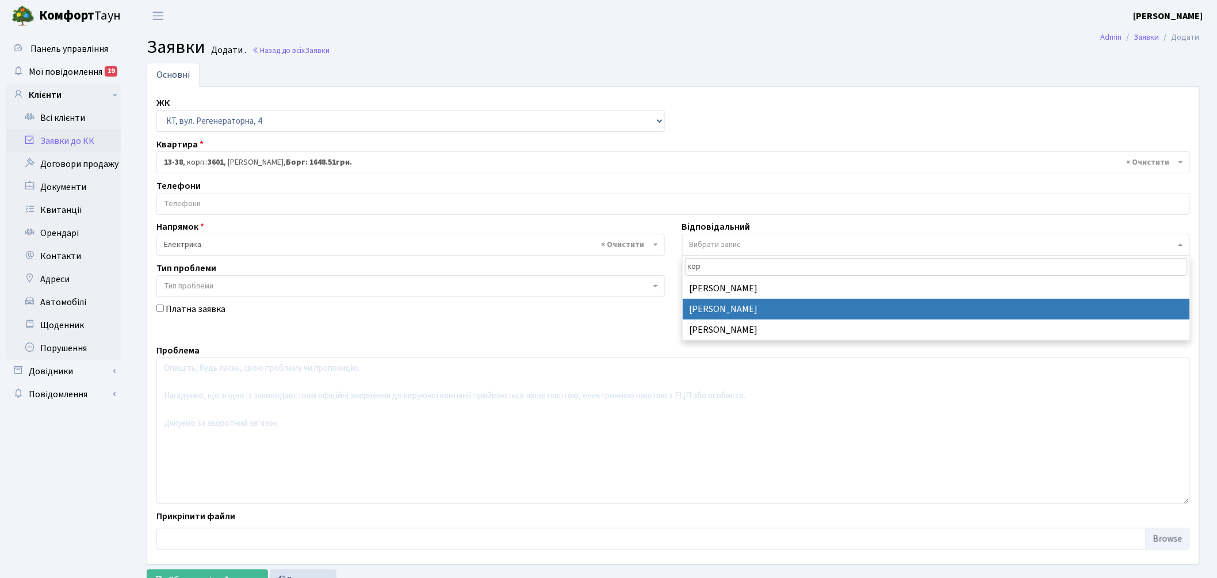
type input "кор"
select select "22"
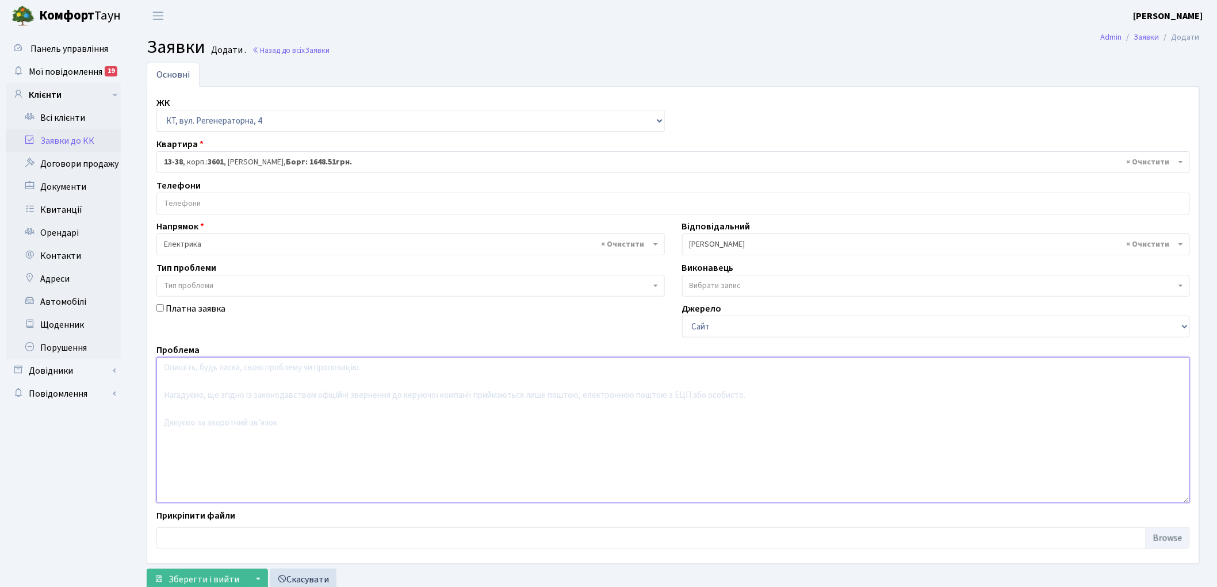
click at [266, 415] on textarea at bounding box center [673, 430] width 1034 height 146
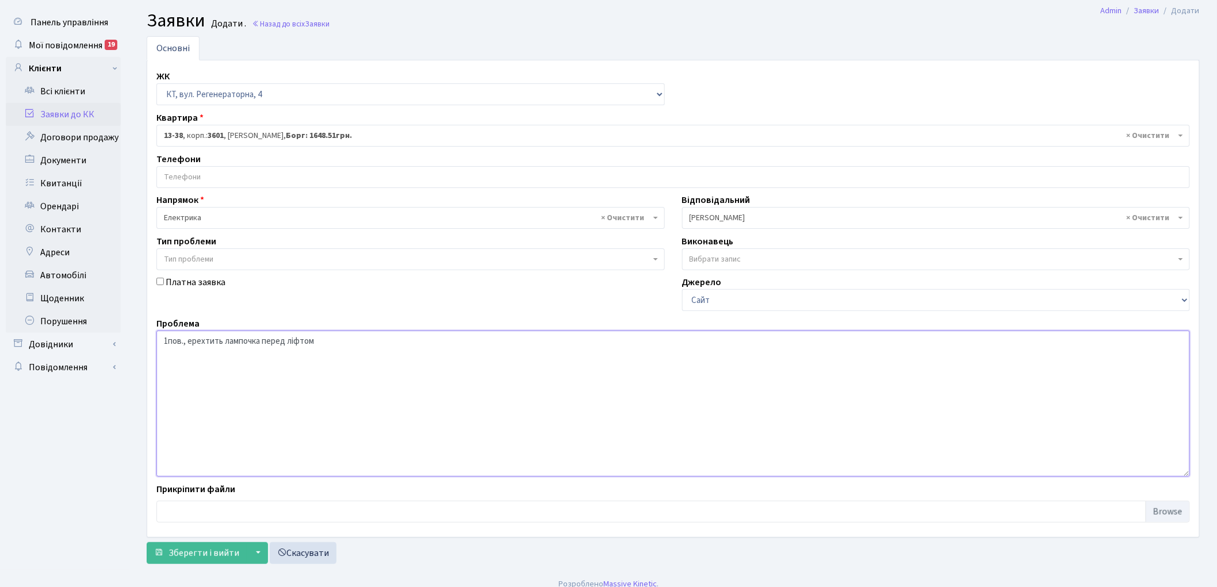
scroll to position [38, 0]
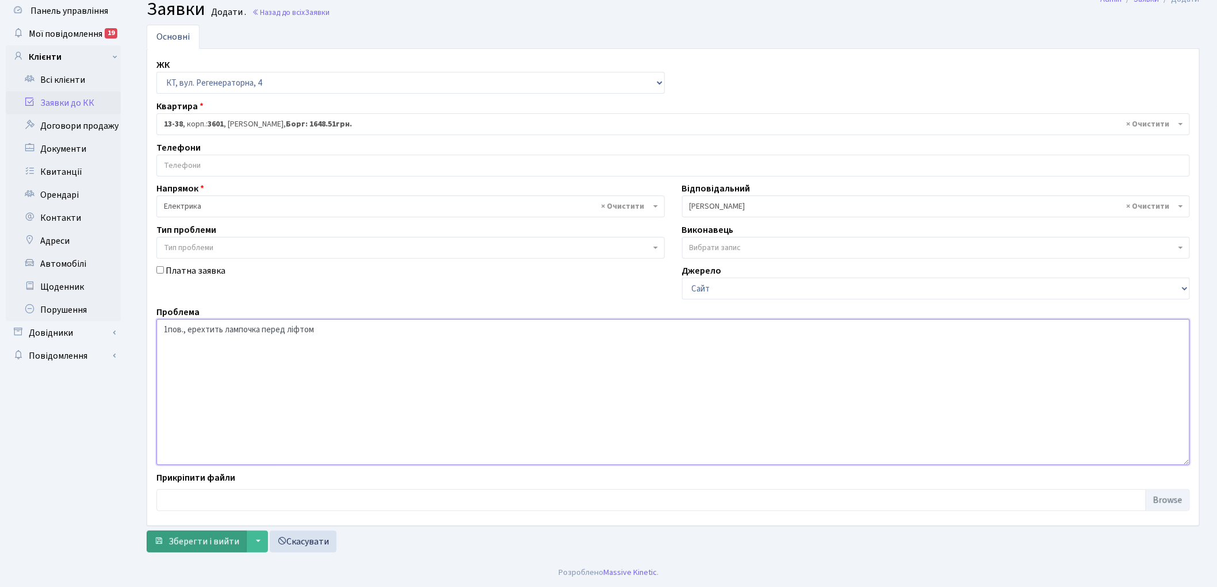
type textarea "1пов., ерехтить лампочка перед ліфтом"
click at [185, 539] on span "Зберегти і вийти" at bounding box center [204, 542] width 71 height 13
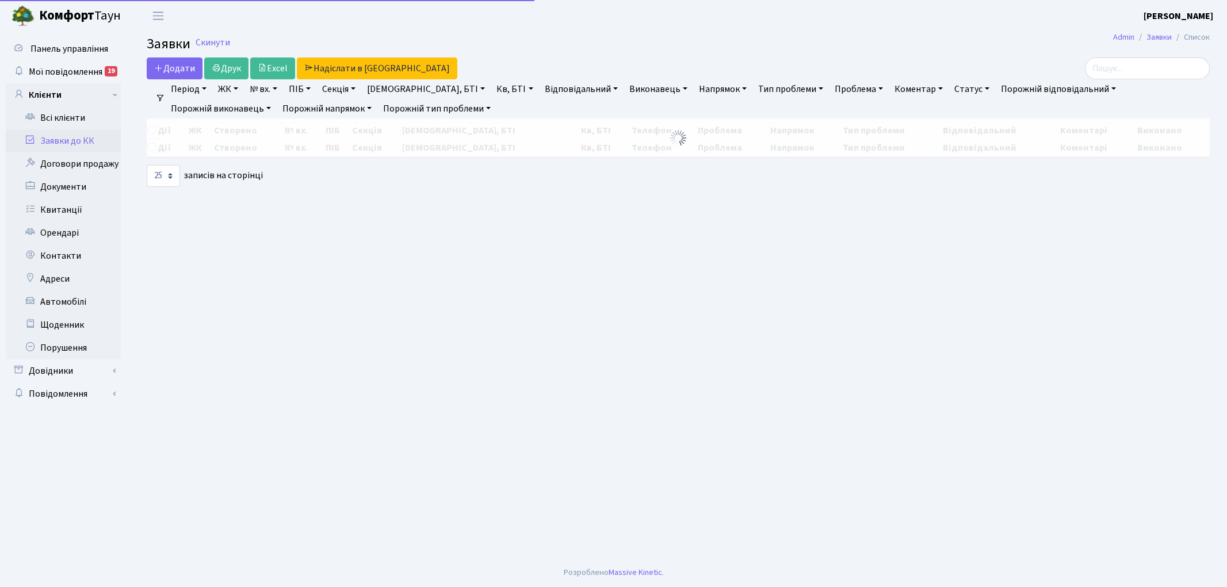
select select "25"
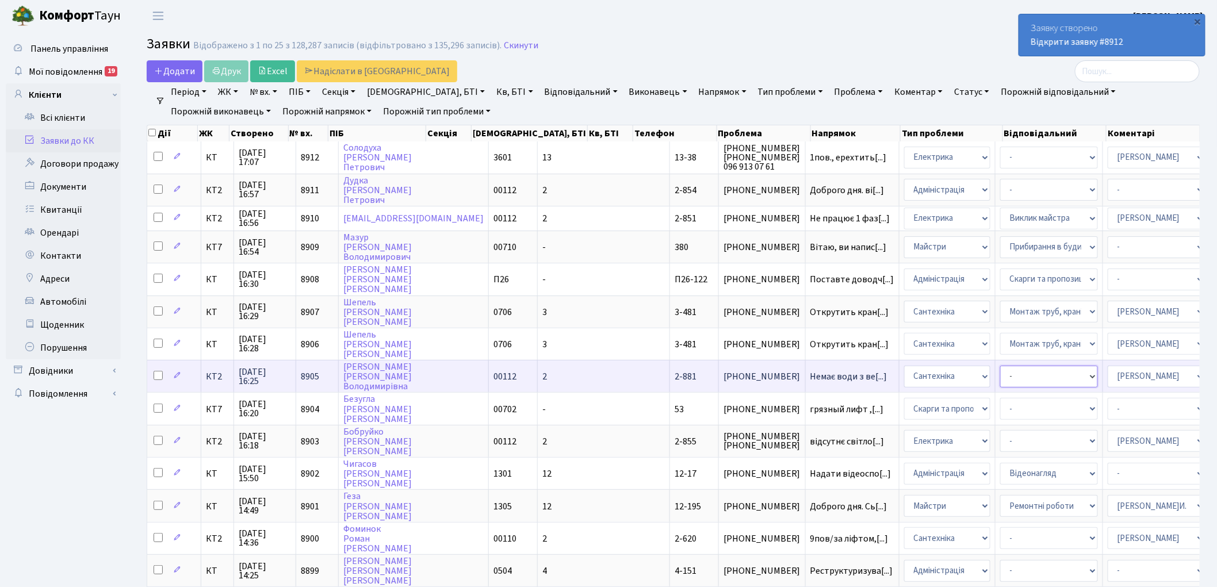
click at [1001, 369] on select "- Виклик майстра Замовлення технічних умов Заміна елементу інженерного вузла те…" at bounding box center [1050, 377] width 98 height 22
select select "14"
click at [1001, 369] on select "- Виклик майстра Замовлення технічних умов Заміна елементу інженерного вузла те…" at bounding box center [1050, 377] width 98 height 22
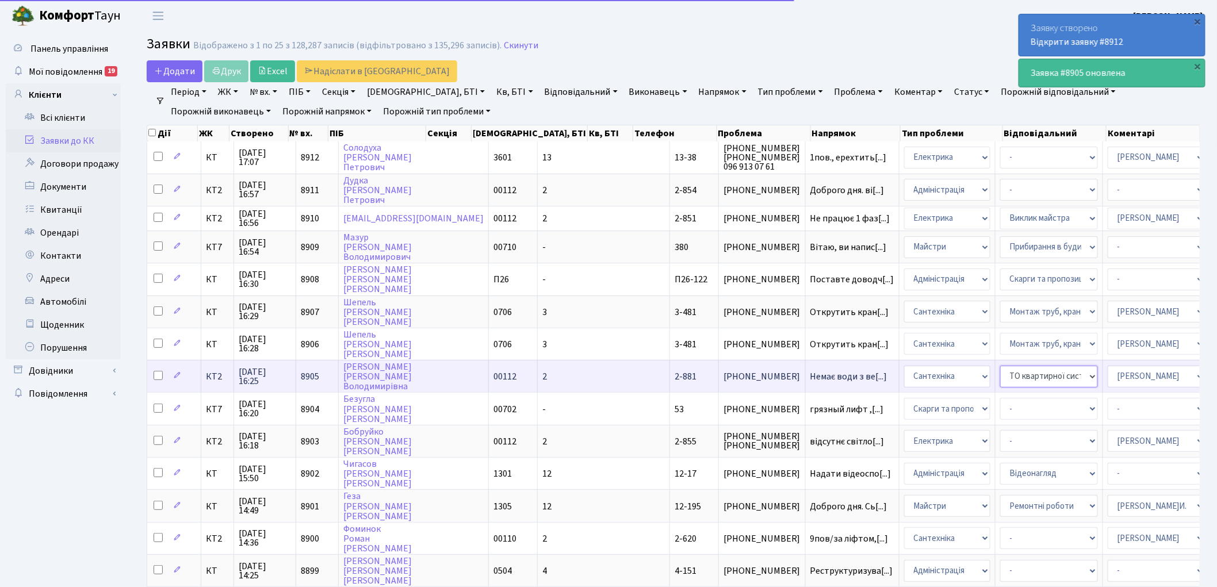
click at [1001, 366] on select "- Виклик майстра Замовлення технічних умов Заміна елементу інженерного вузла те…" at bounding box center [1050, 377] width 98 height 22
select select
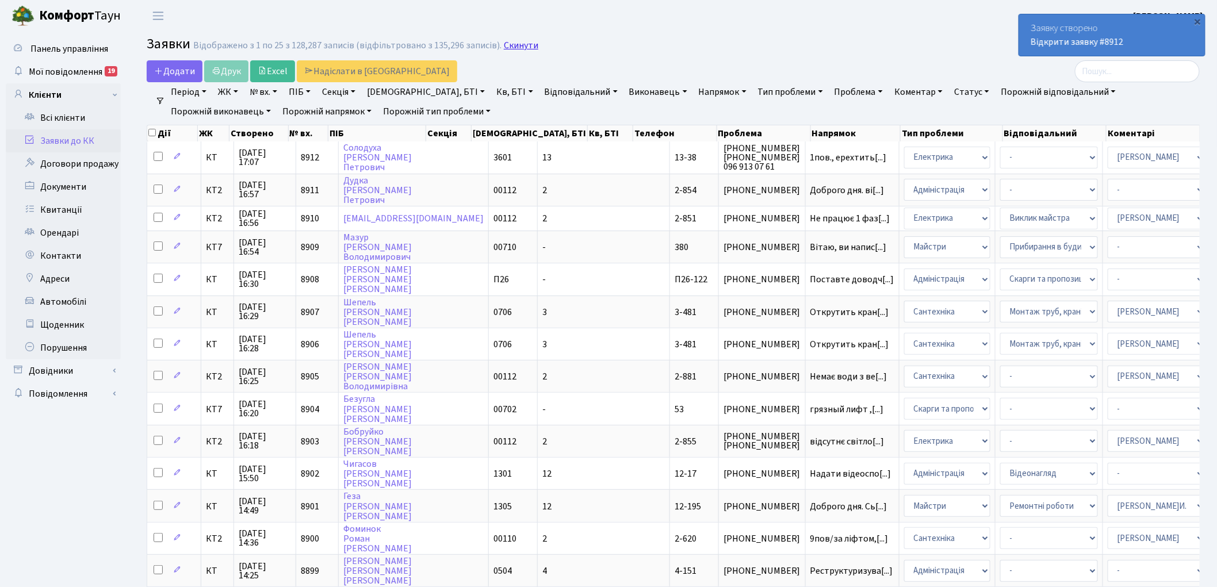
click at [513, 44] on link "Скинути" at bounding box center [521, 45] width 35 height 11
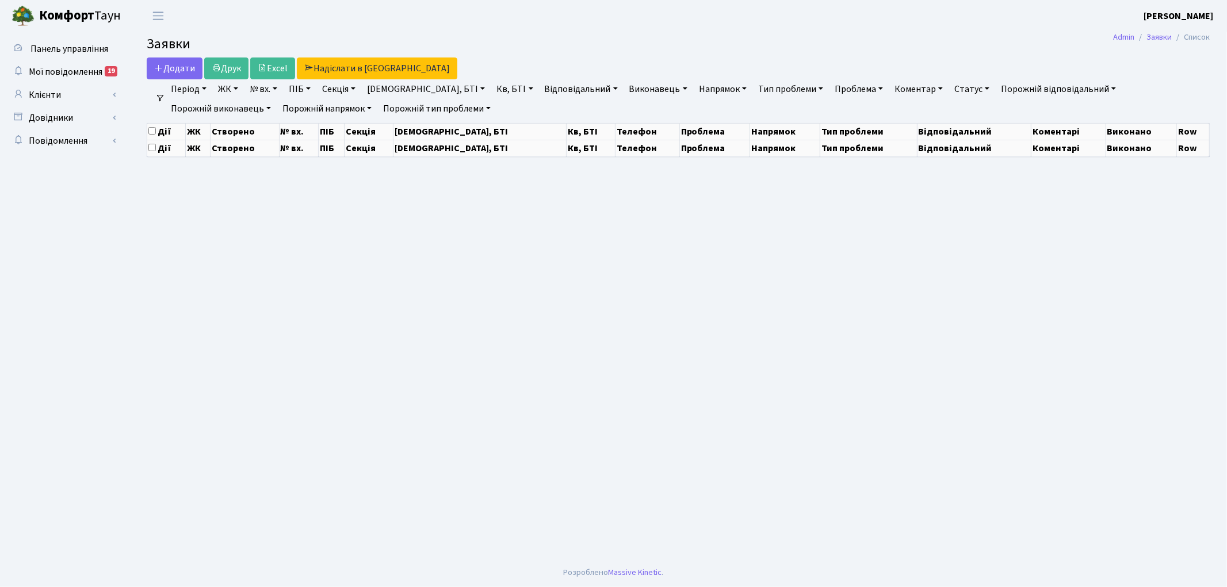
select select "25"
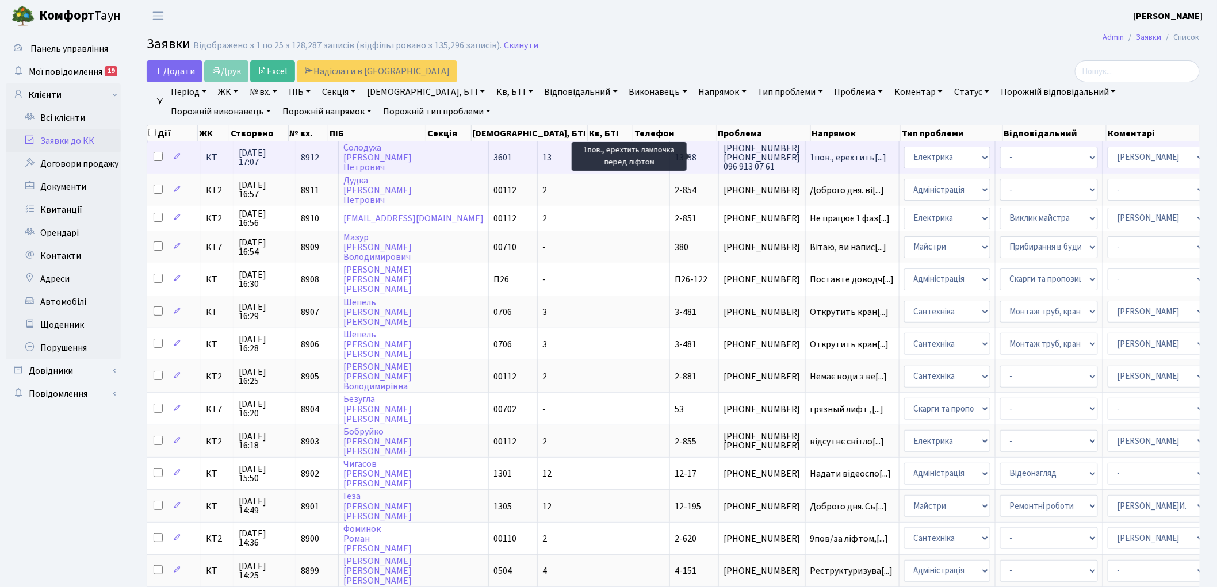
click at [811, 160] on span "1пов., ерехтить[...]" at bounding box center [849, 157] width 77 height 13
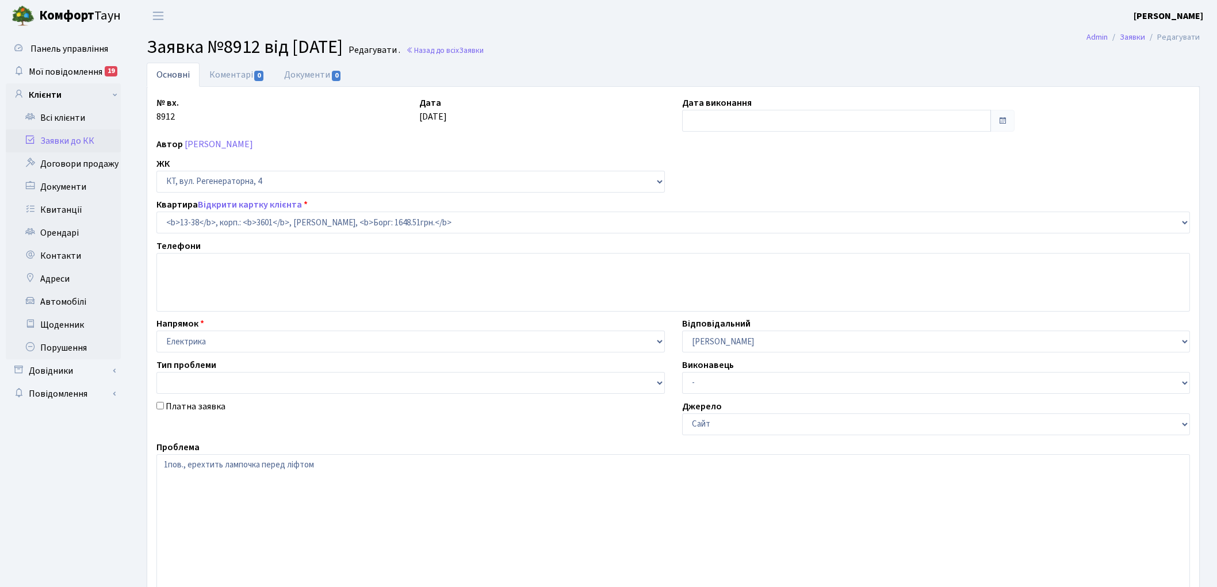
select select "7684"
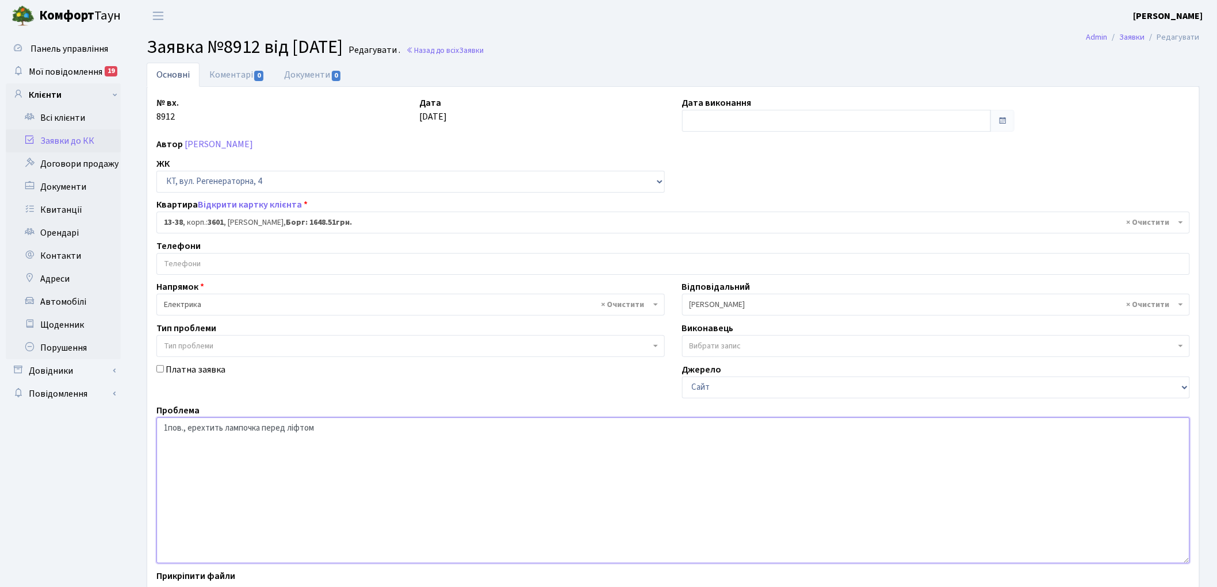
click at [188, 427] on textarea "1пов., ерехтить лампочка перед ліфтом" at bounding box center [673, 491] width 1034 height 146
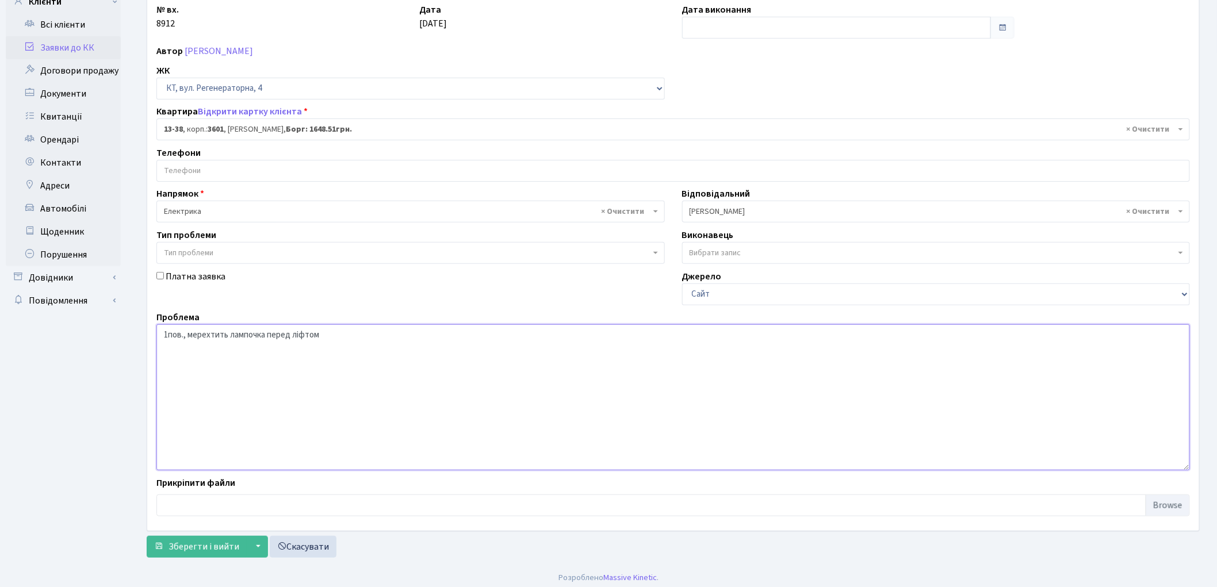
scroll to position [99, 0]
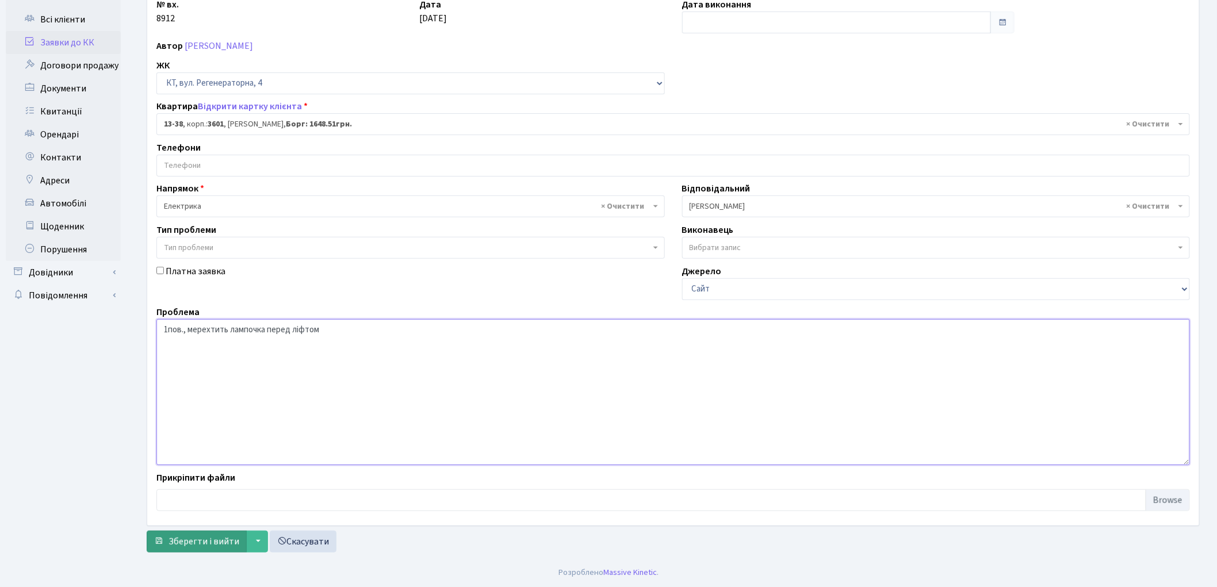
type textarea "1пов., мерехтить лампочка перед ліфтом"
click at [185, 540] on span "Зберегти і вийти" at bounding box center [204, 542] width 71 height 13
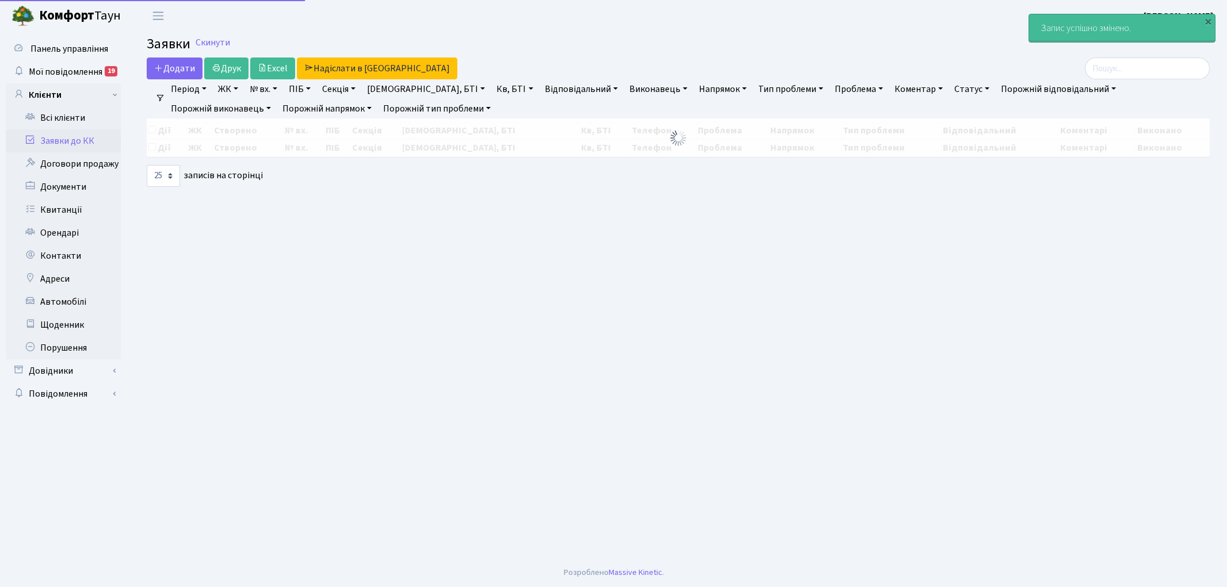
select select "25"
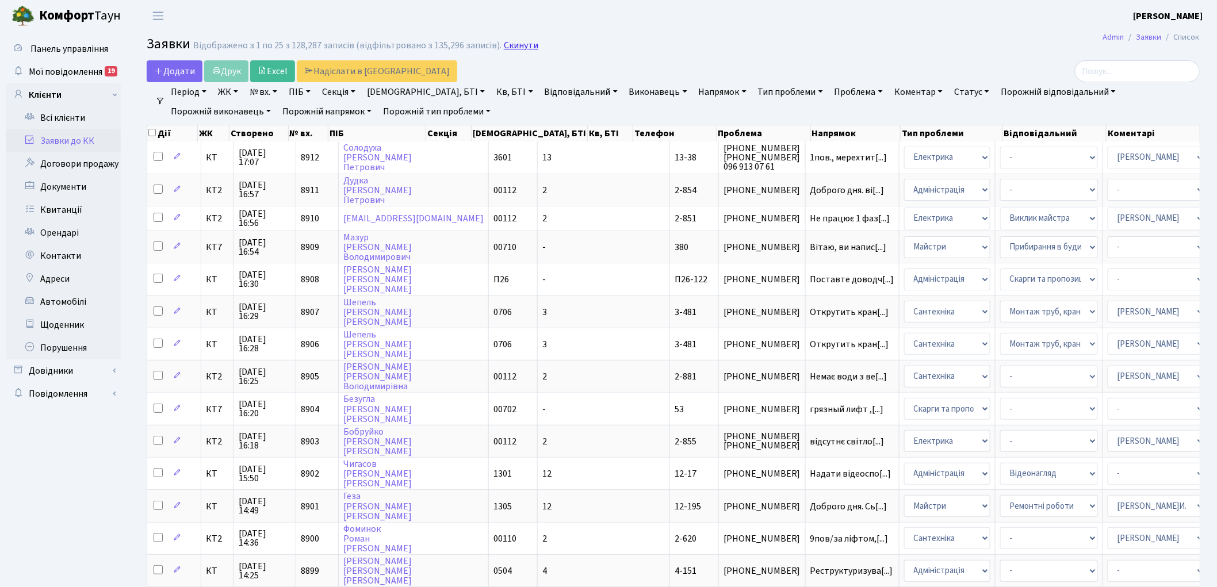
click at [513, 48] on link "Скинути" at bounding box center [521, 45] width 35 height 11
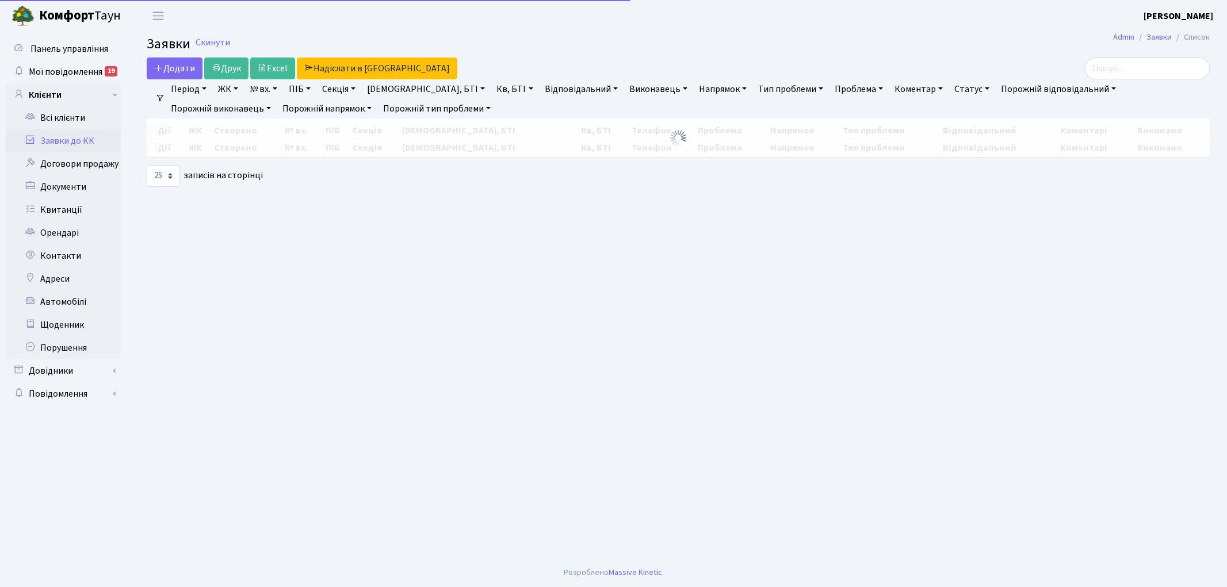
select select "25"
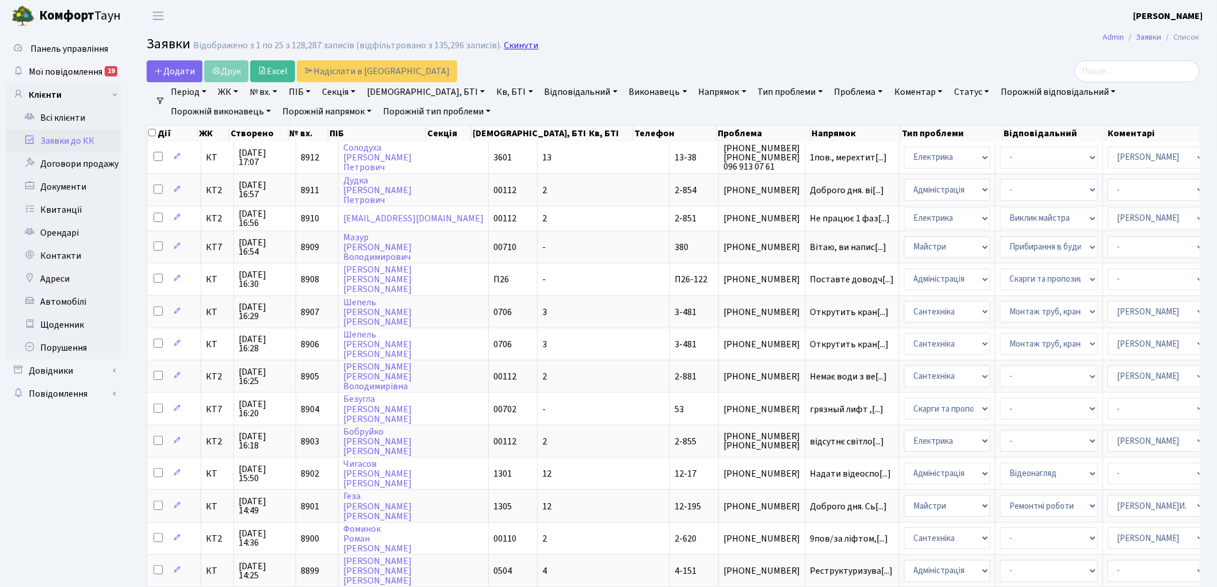
click at [508, 47] on link "Скинути" at bounding box center [521, 45] width 35 height 11
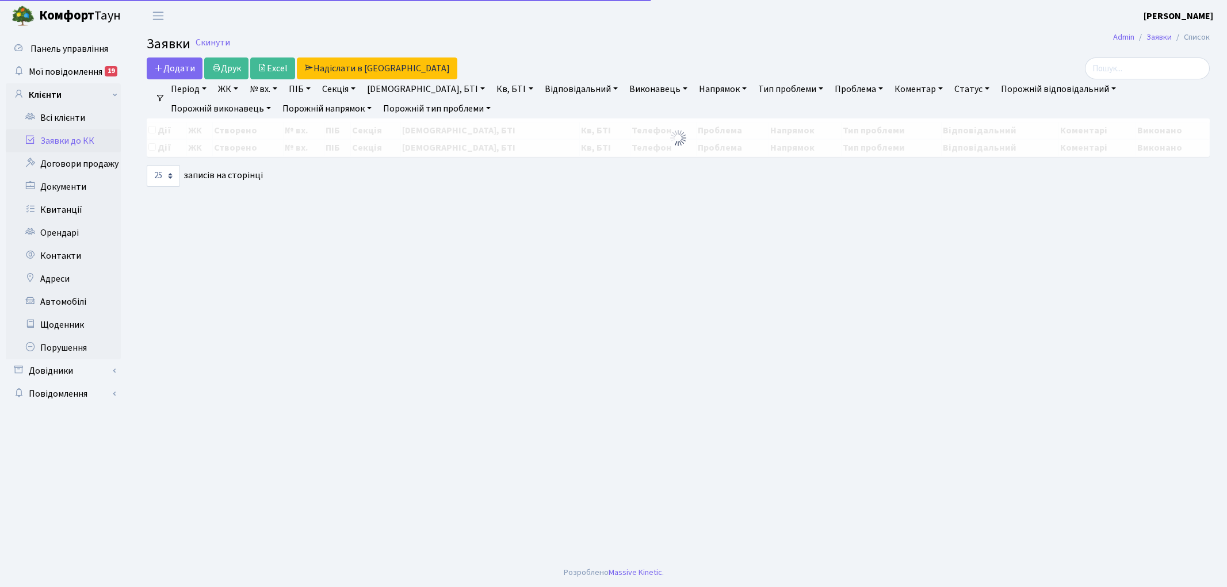
select select "25"
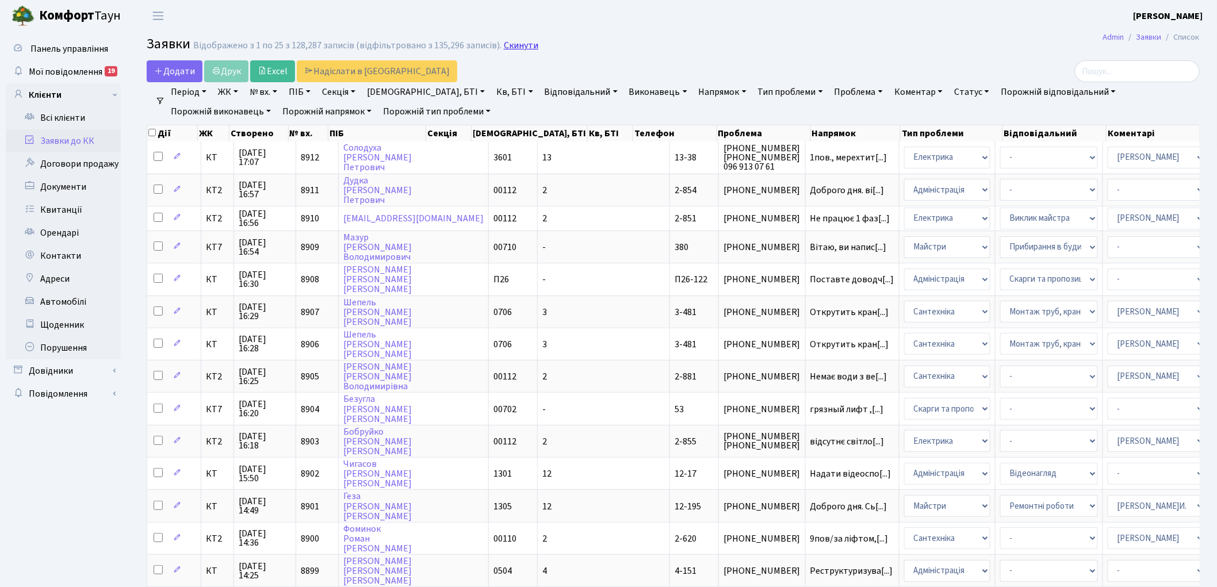
click at [504, 47] on link "Скинути" at bounding box center [521, 45] width 35 height 11
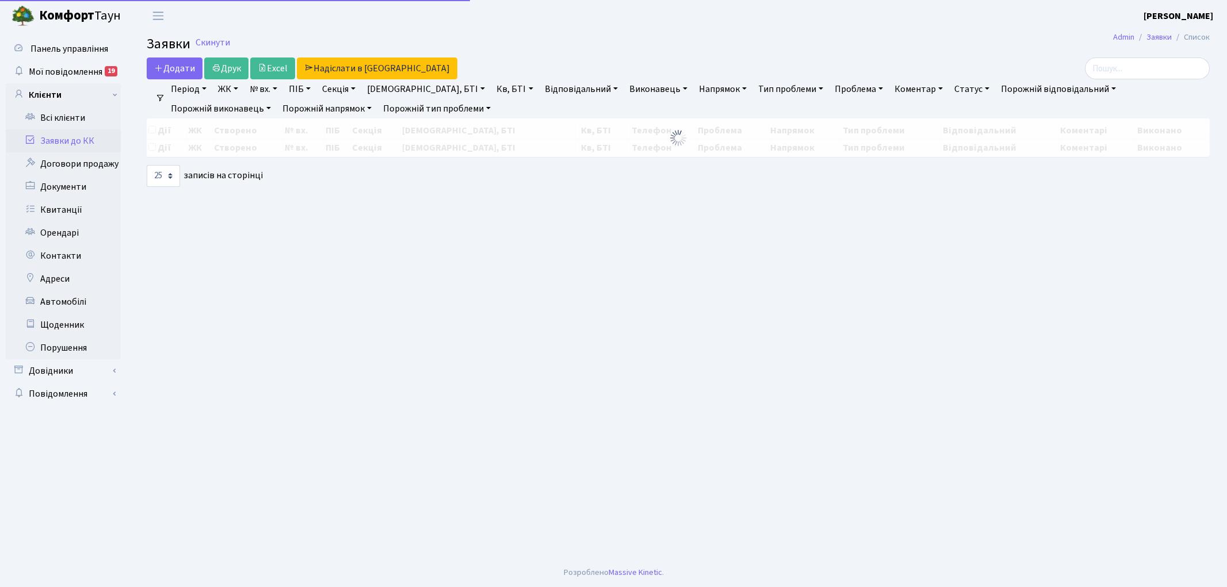
select select "25"
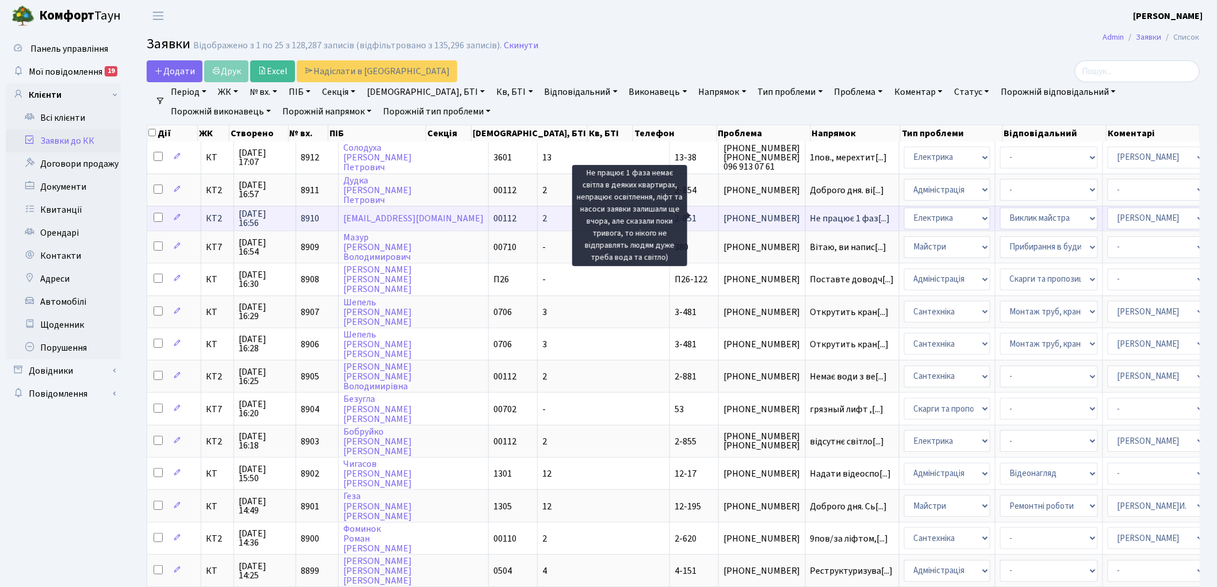
click at [811, 214] on span "Не працює 1 фаз[...]" at bounding box center [851, 218] width 80 height 13
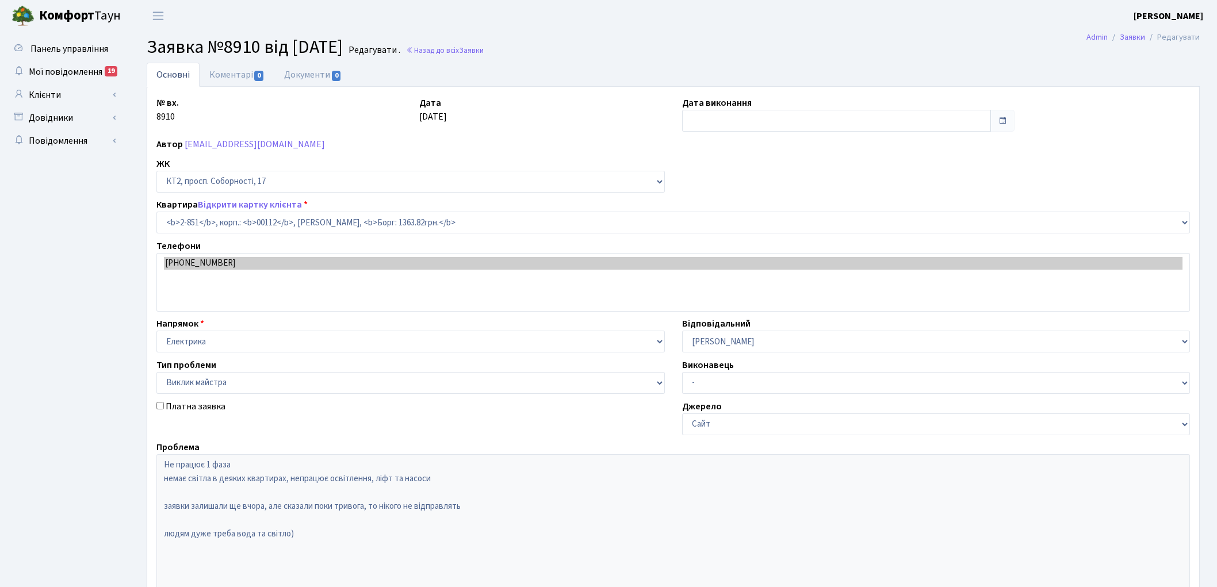
select select "15901"
select select "29"
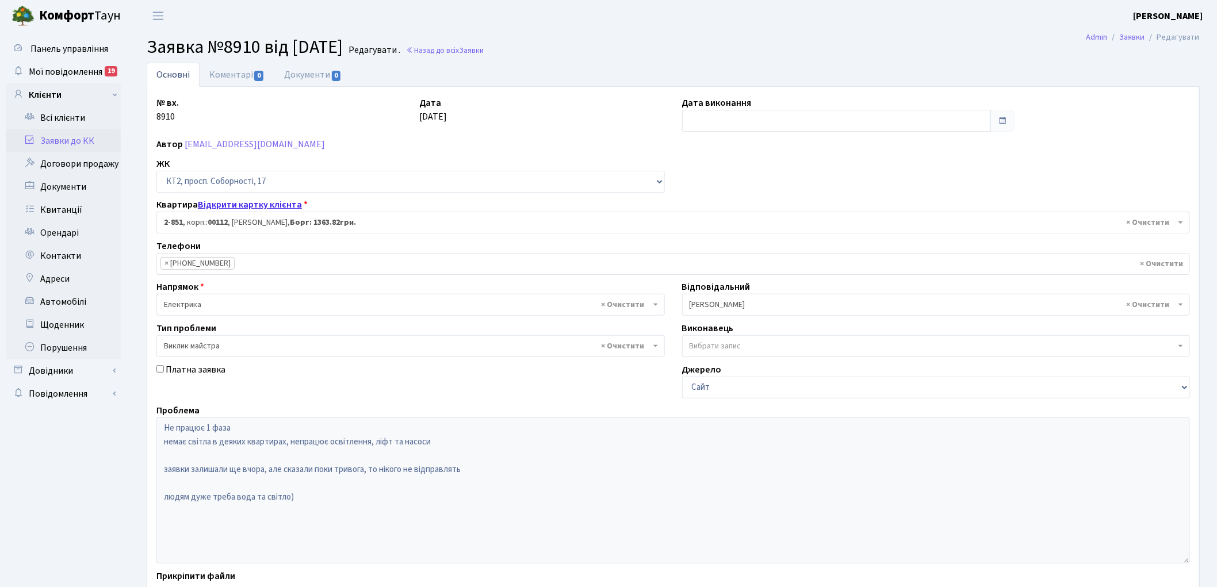
click at [242, 208] on link "Відкрити картку клієнта" at bounding box center [250, 204] width 104 height 13
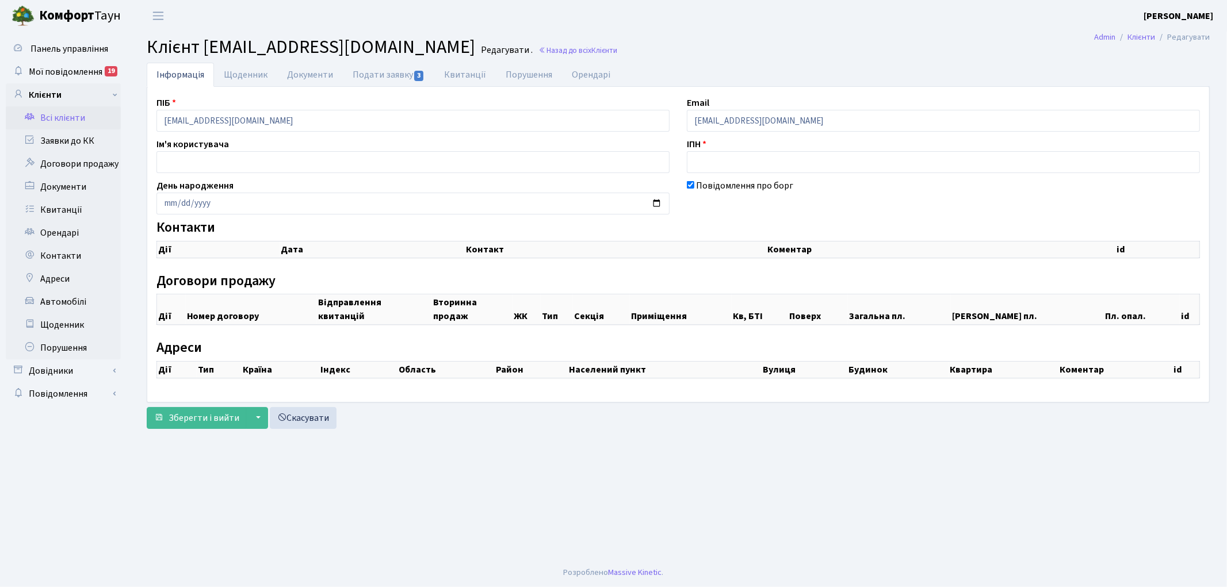
checkbox input "true"
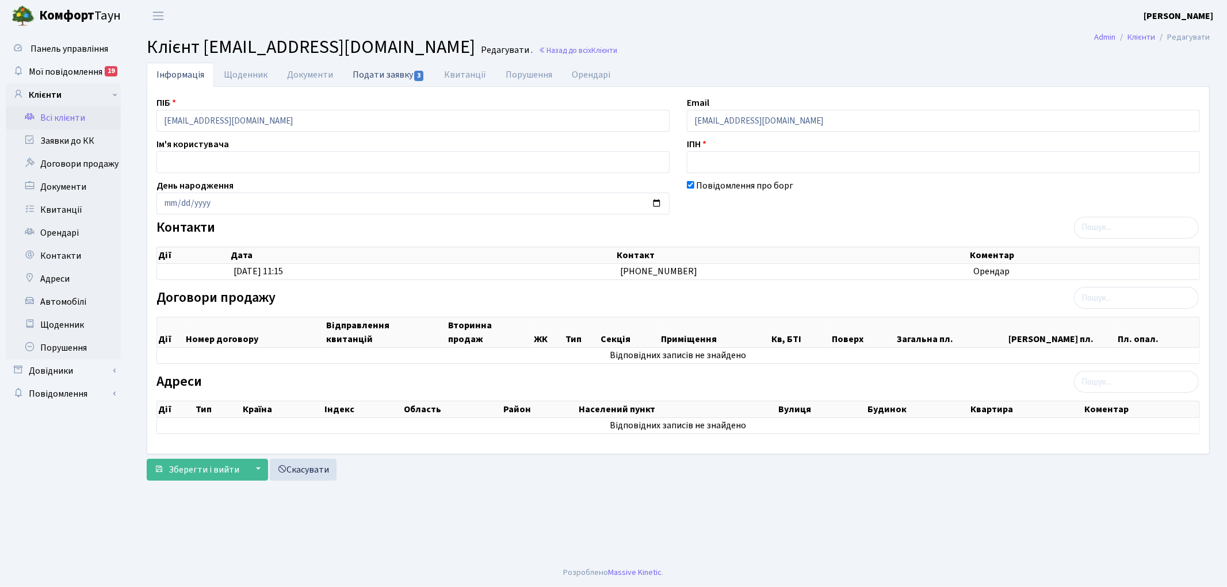
click at [391, 73] on link "Подати заявку 3" at bounding box center [388, 75] width 91 height 24
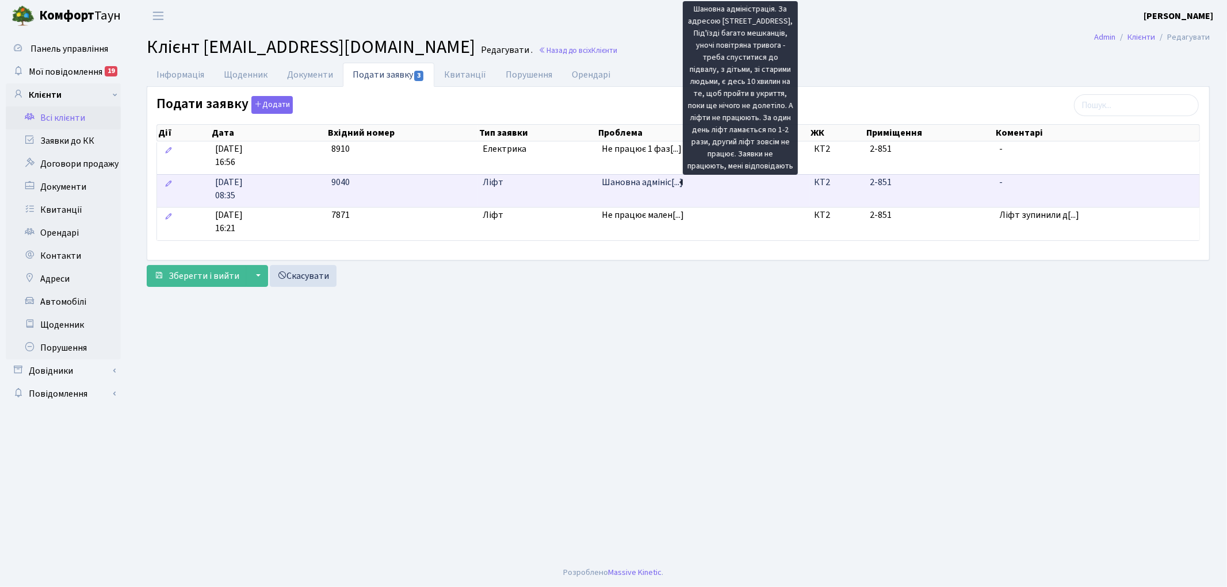
click at [631, 181] on span "Шановна адмініс[...]" at bounding box center [642, 182] width 81 height 13
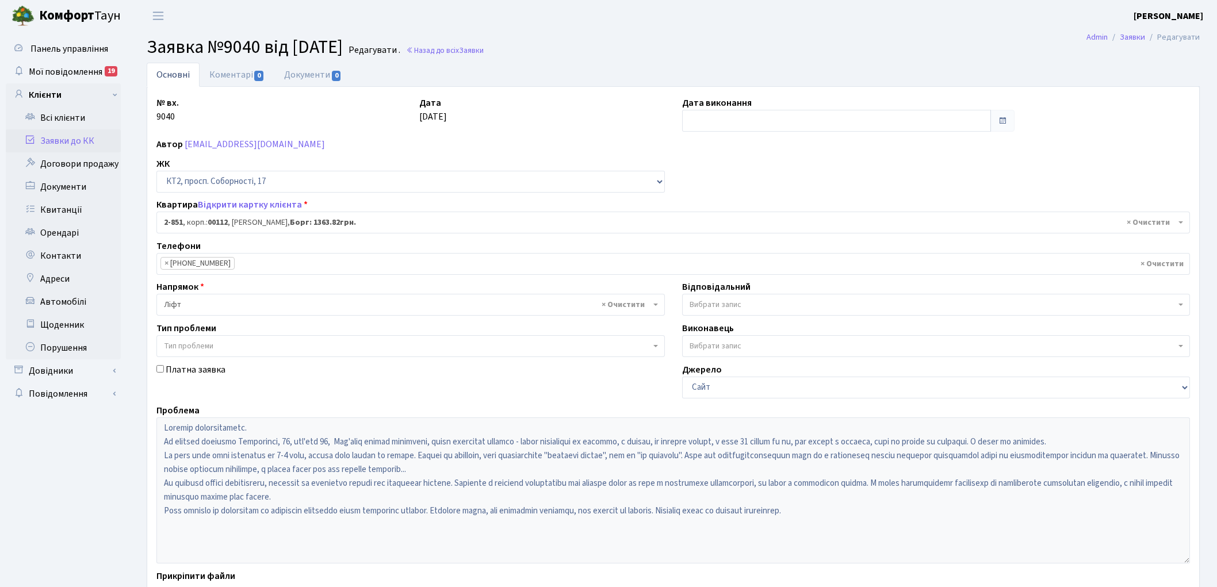
select select "15901"
click at [479, 49] on link "Назад до всіх Заявки" at bounding box center [445, 50] width 78 height 11
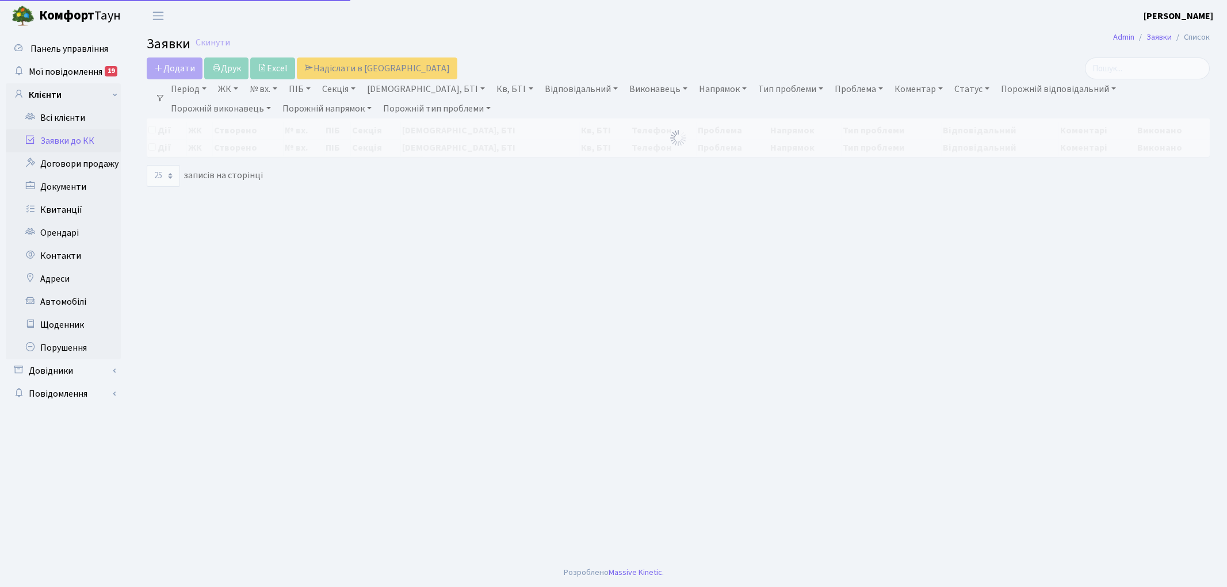
select select "25"
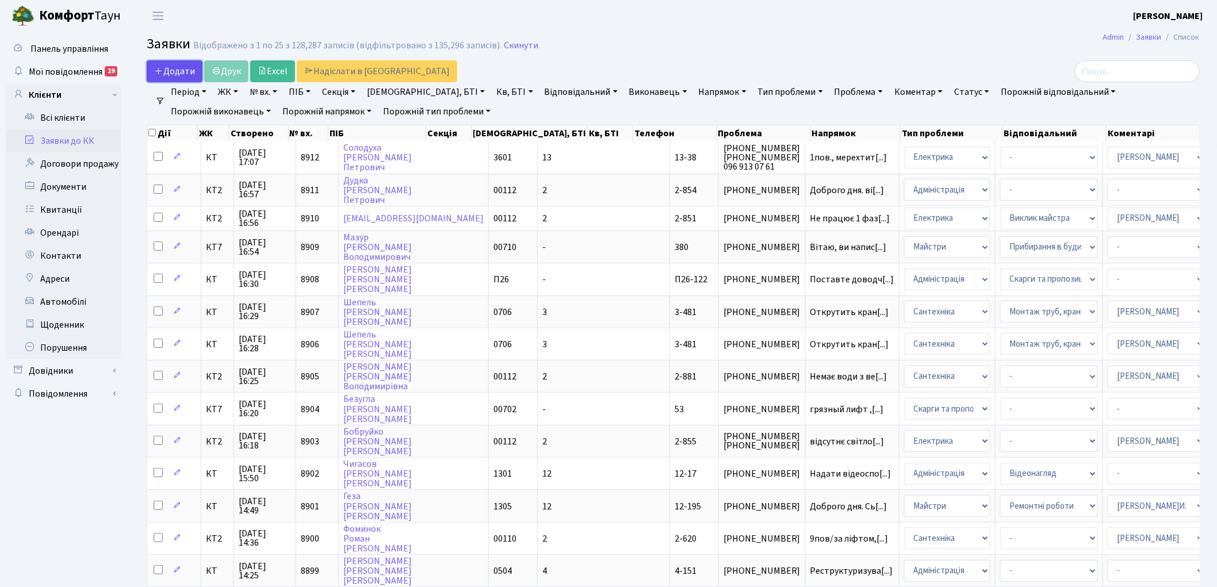
click at [171, 70] on span "Додати" at bounding box center [174, 71] width 41 height 13
